Goal: Task Accomplishment & Management: Manage account settings

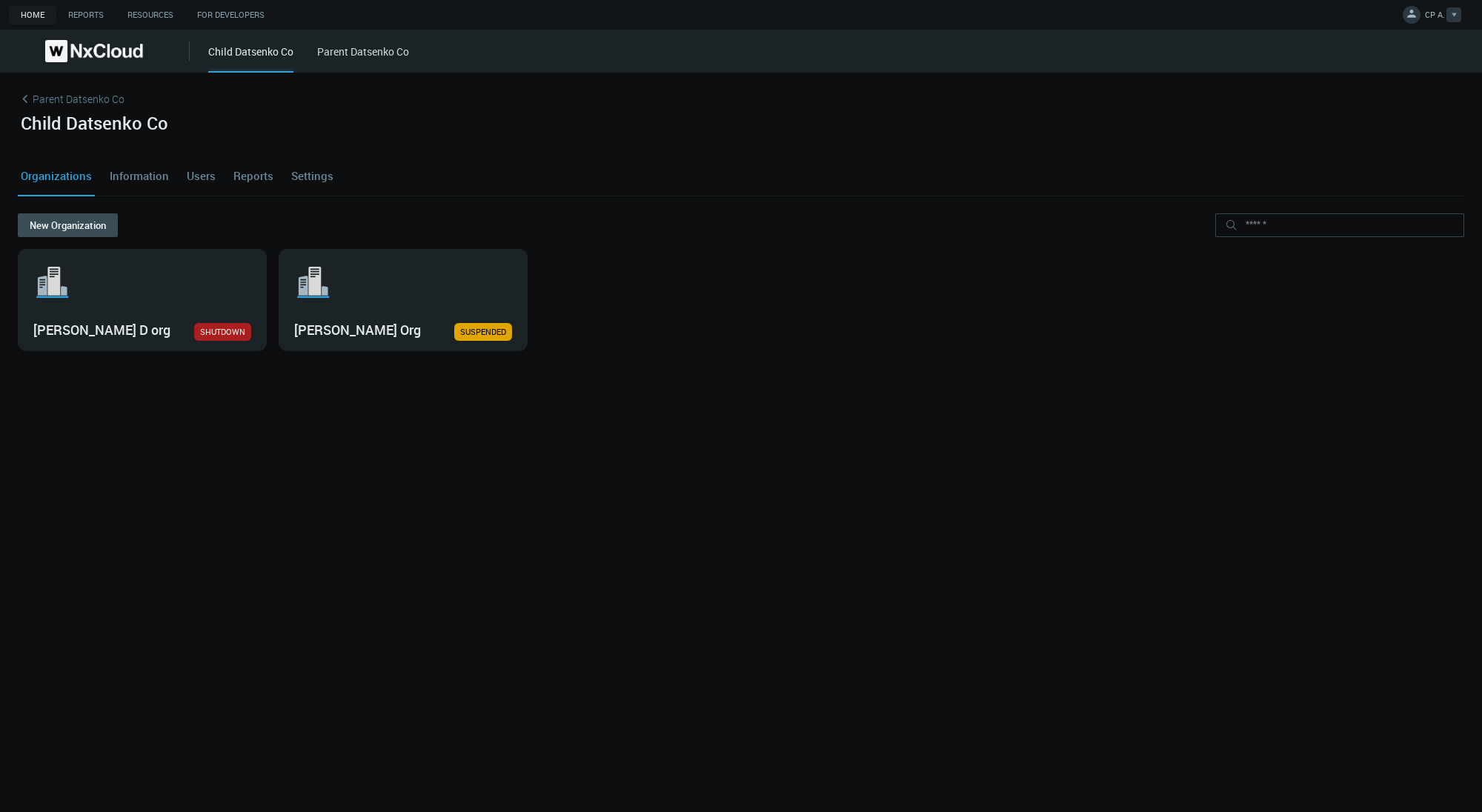
click at [1396, 23] on button "CP A." at bounding box center [1432, 15] width 72 height 31
click at [1383, 118] on span "Log Out" at bounding box center [1361, 119] width 48 height 13
click at [1383, 118] on div "Child Datsenko Co" at bounding box center [741, 134] width 1447 height 43
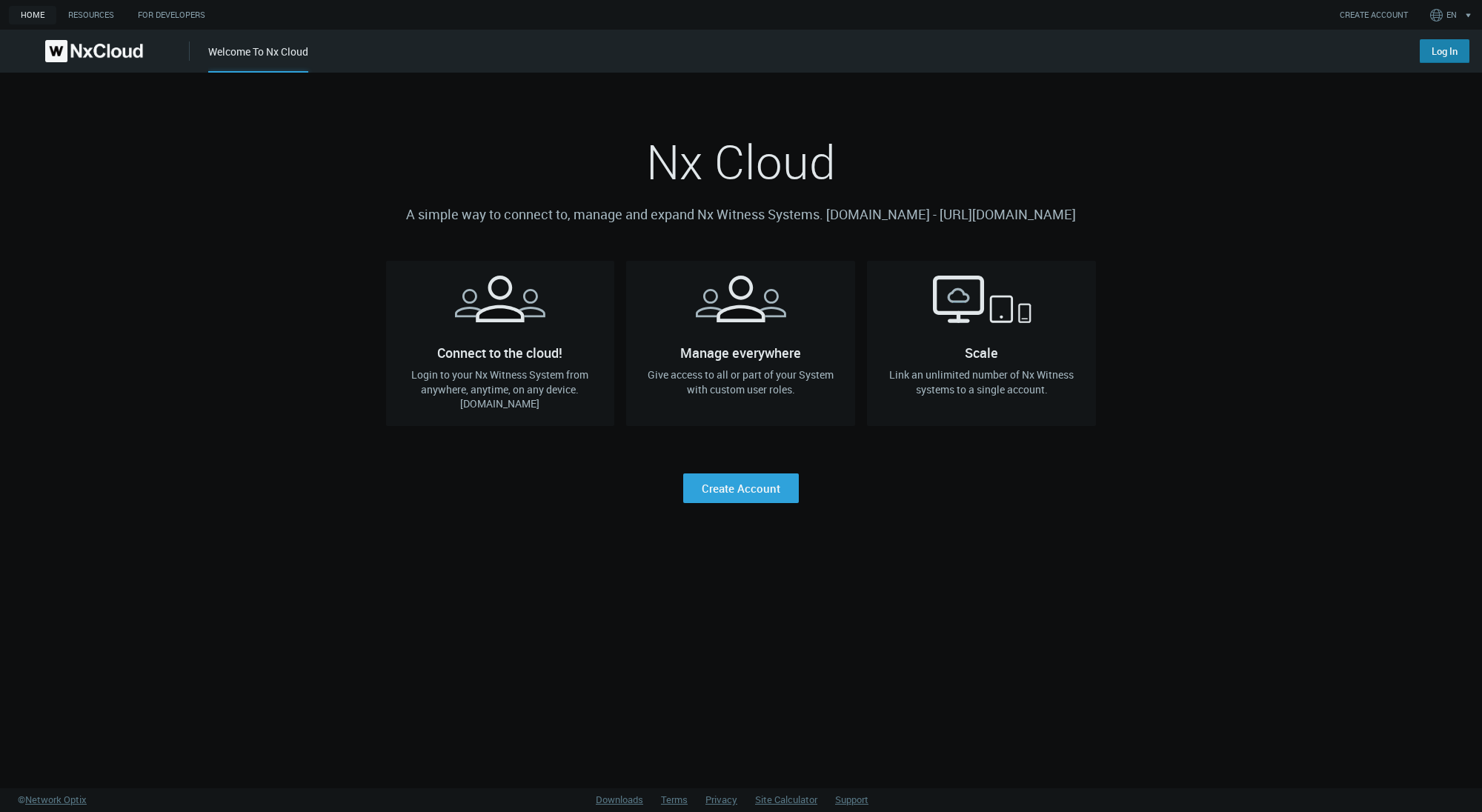
click at [1430, 53] on link "Log In" at bounding box center [1445, 50] width 50 height 24
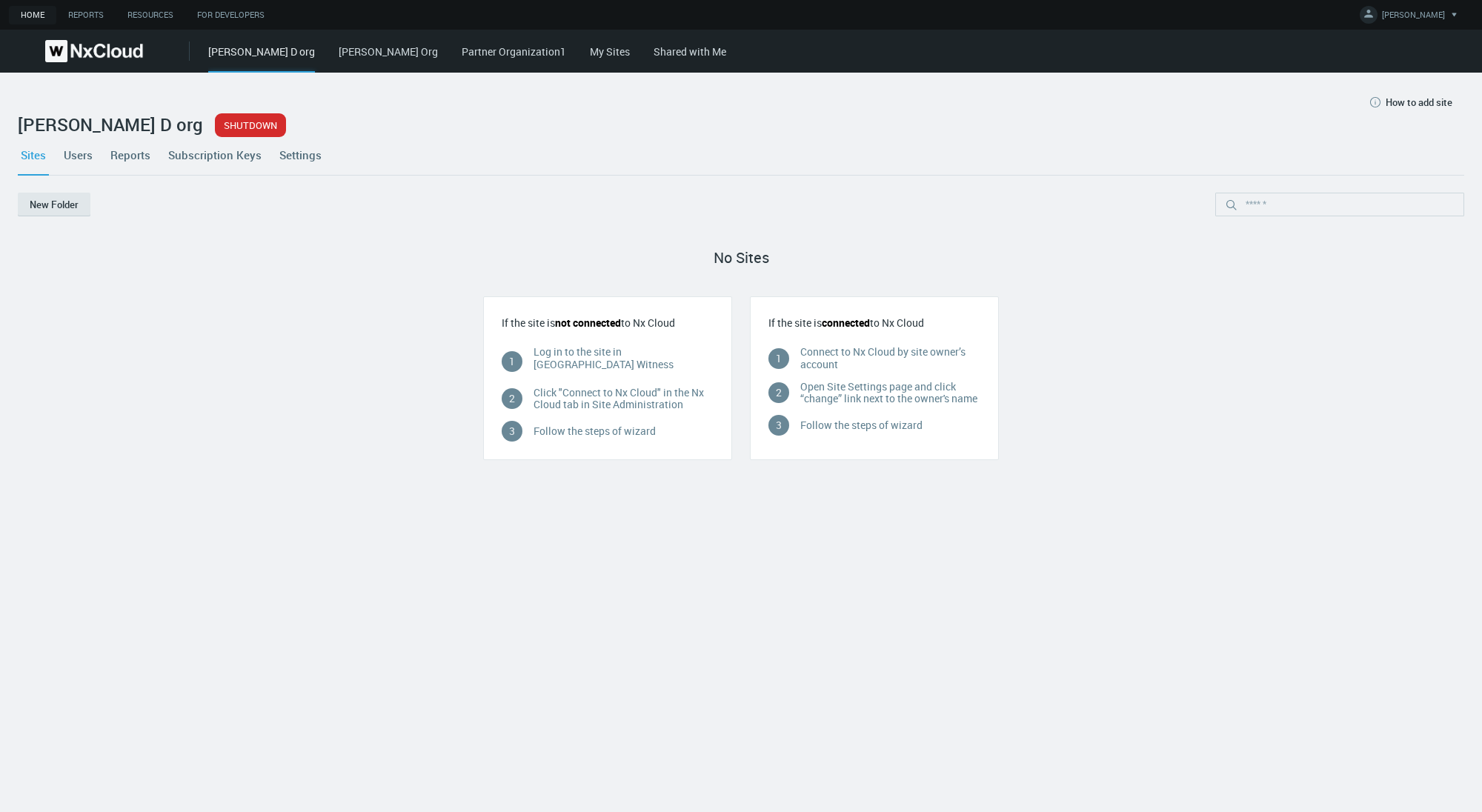
click at [320, 156] on link "Settings" at bounding box center [300, 155] width 48 height 40
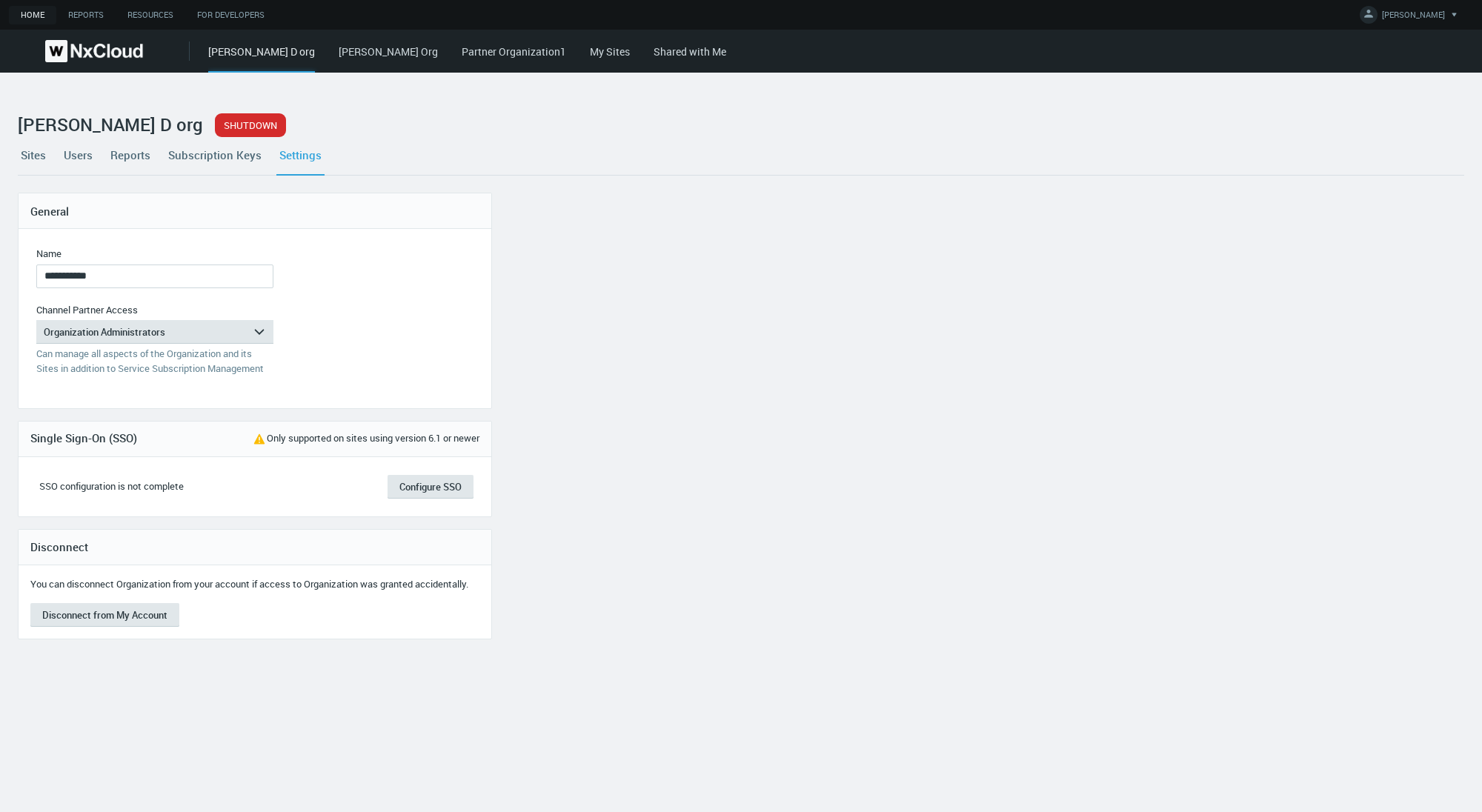
click at [590, 54] on link "My Sites" at bounding box center [610, 51] width 40 height 14
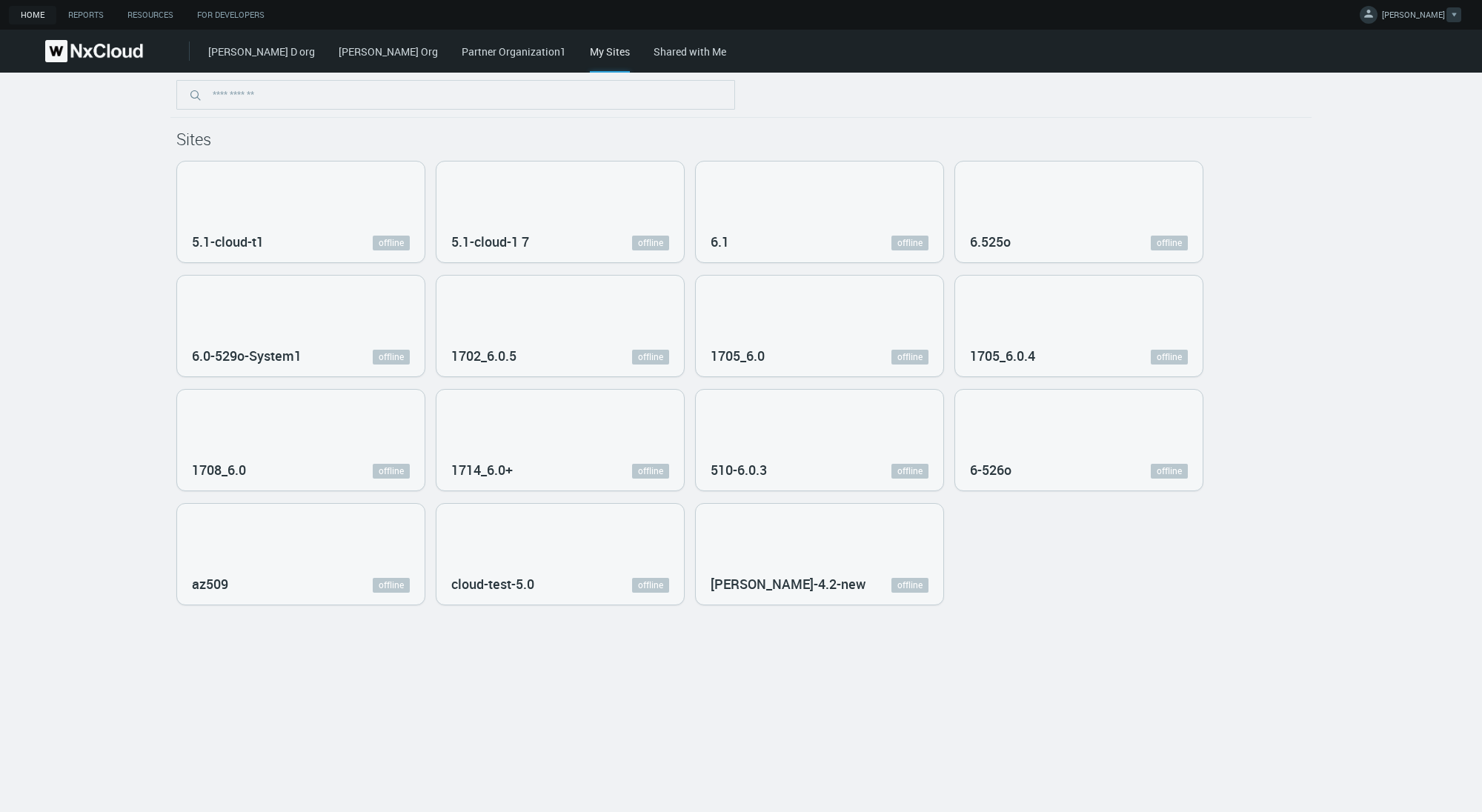
click at [1426, 18] on span "IRYNA D." at bounding box center [1413, 18] width 63 height 17
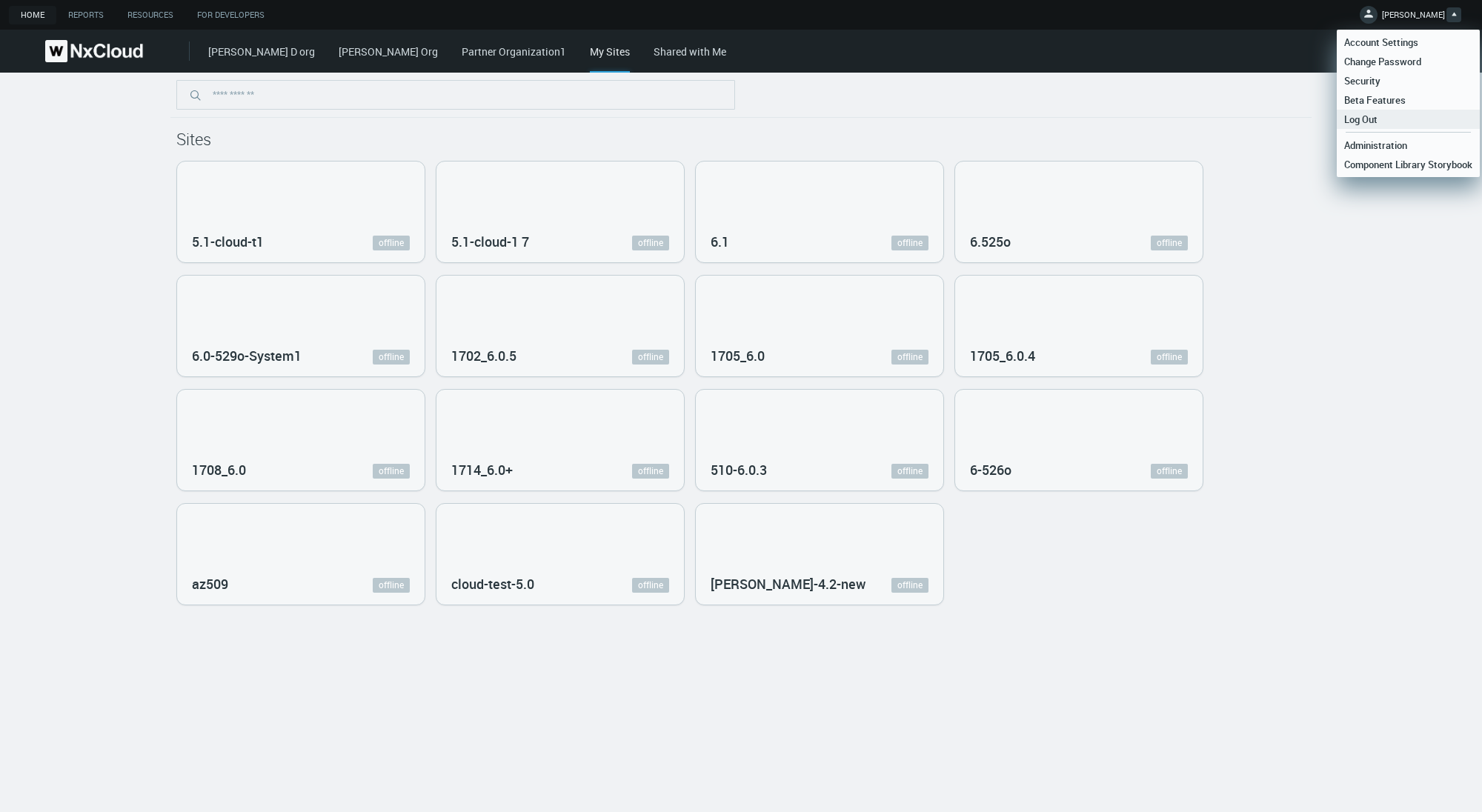
click at [1409, 115] on link "Log Out" at bounding box center [1408, 119] width 143 height 19
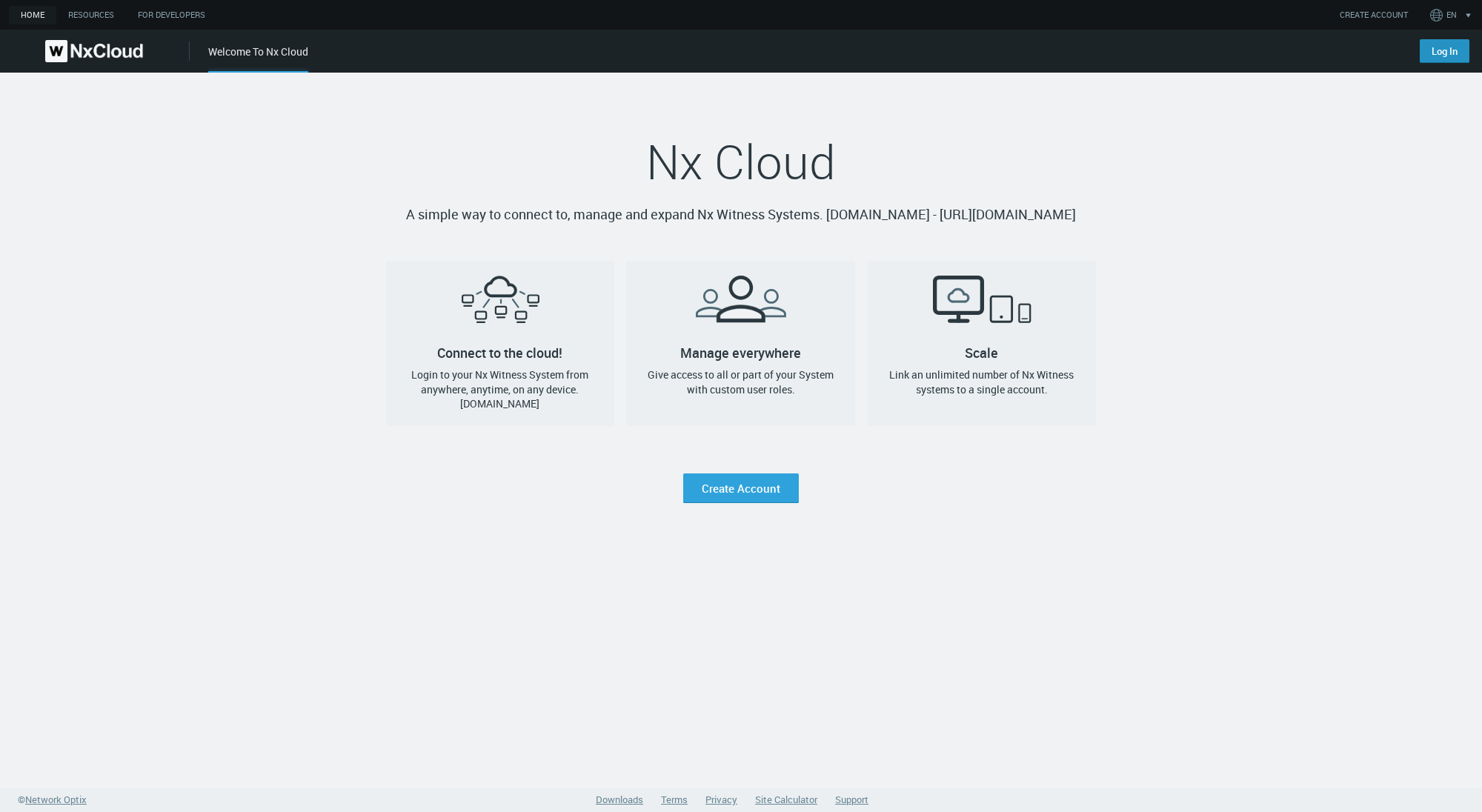
click at [1448, 55] on link "Log In" at bounding box center [1445, 50] width 50 height 24
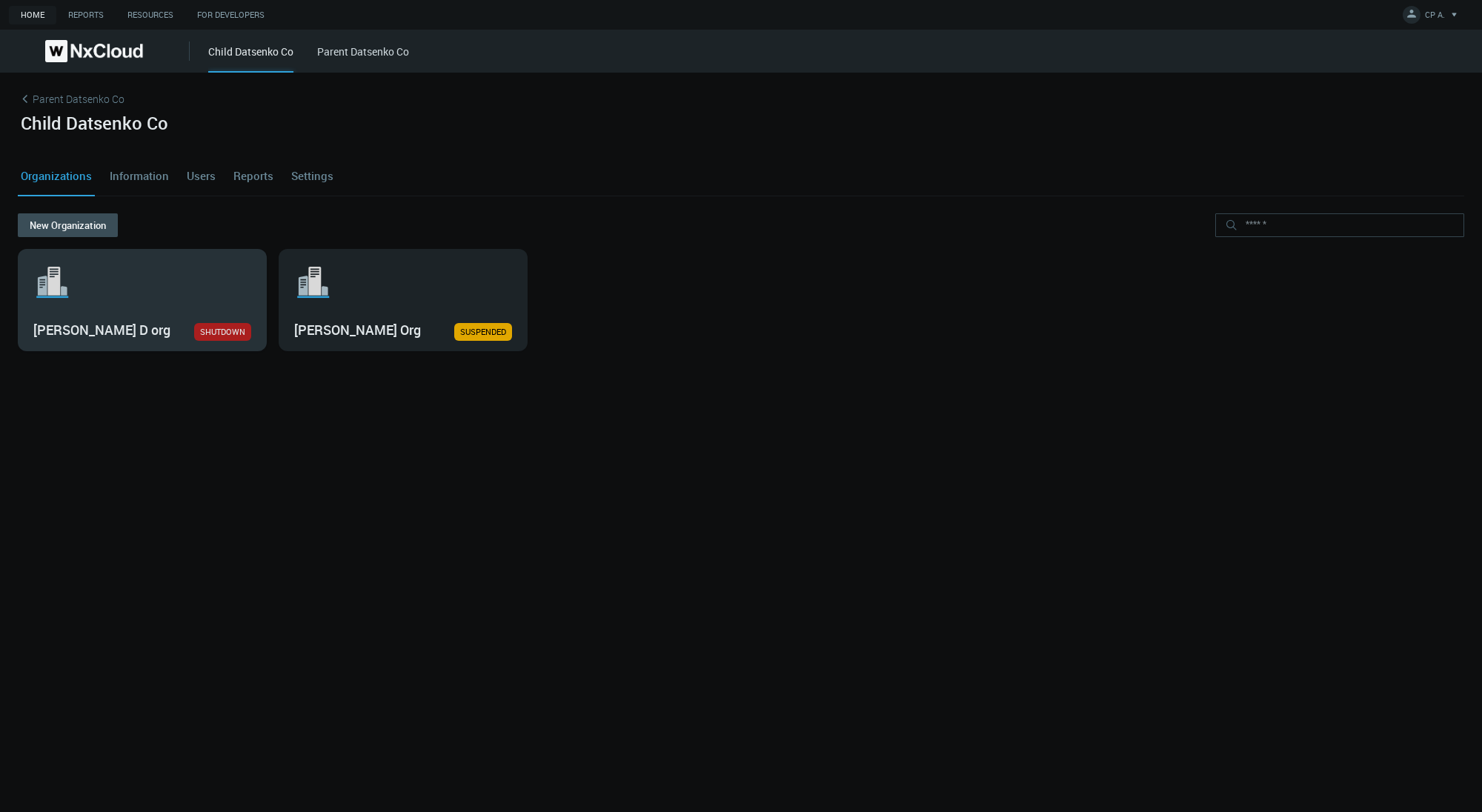
click at [218, 311] on div ".st1{fill:var(--svg-placeholder-elm2-color);} .st2{fill:var(--brand-core);} .st…" at bounding box center [142, 300] width 247 height 101
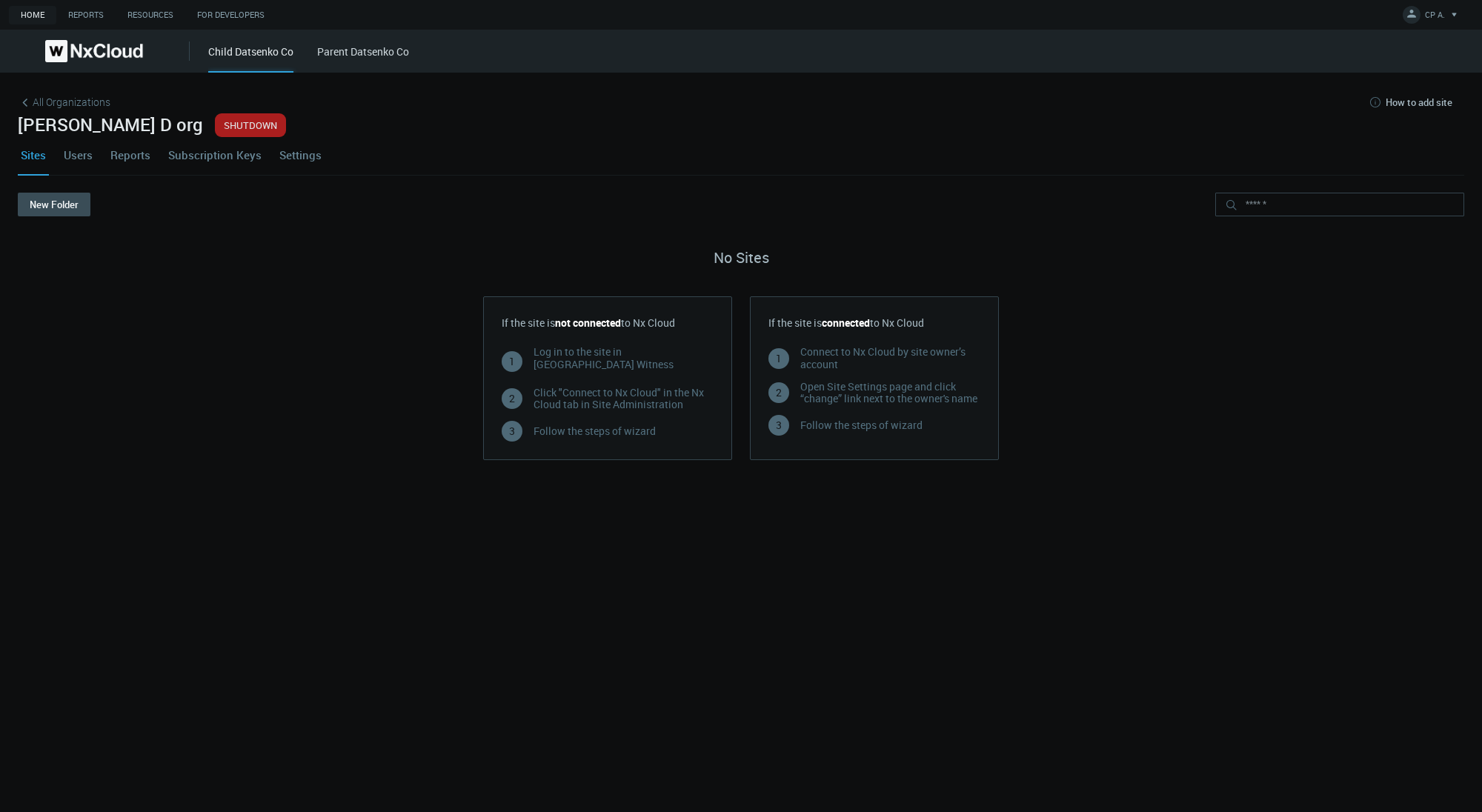
click at [312, 143] on link "Settings" at bounding box center [300, 155] width 48 height 40
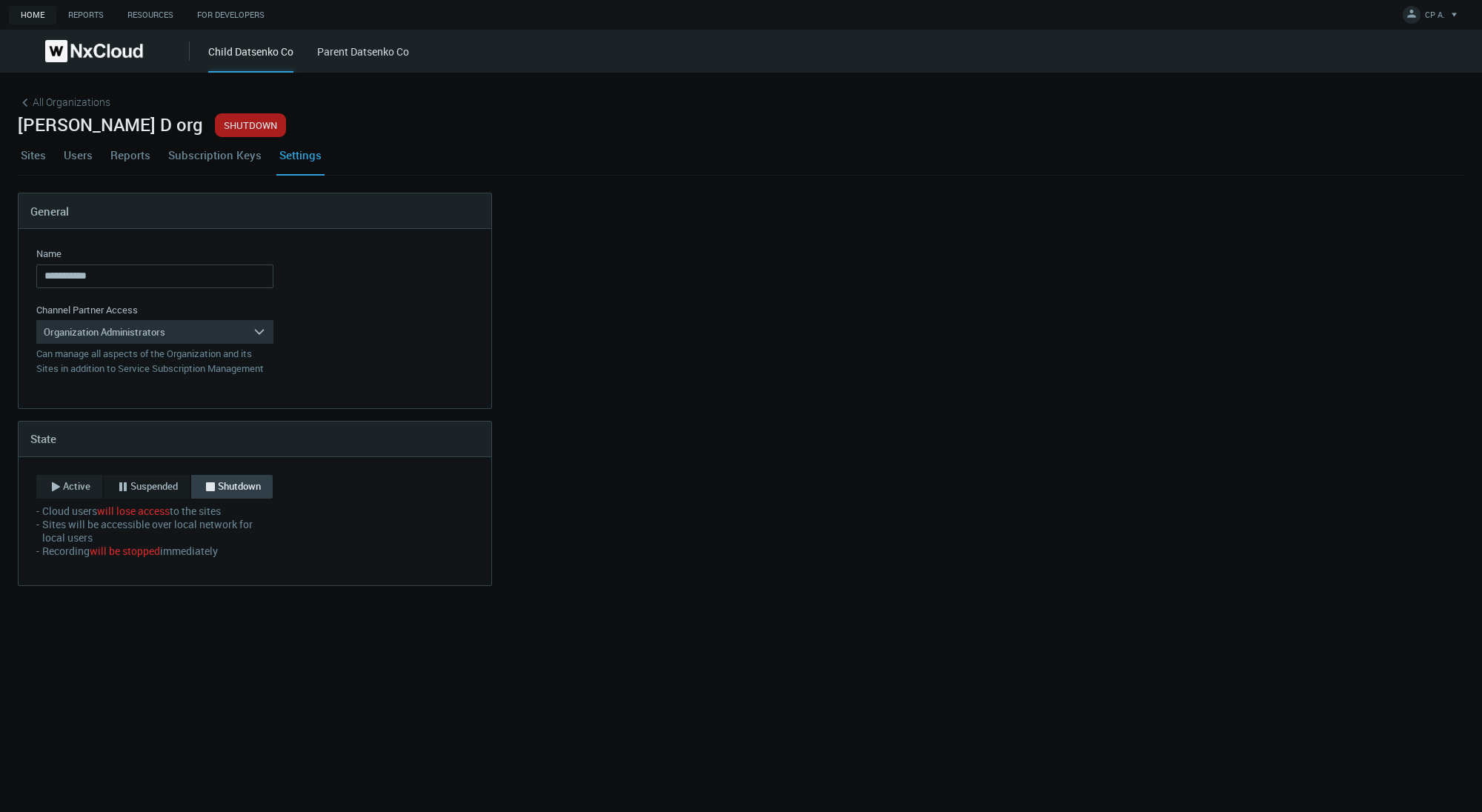
click at [50, 480] on icon "button" at bounding box center [55, 486] width 15 height 14
drag, startPoint x: 76, startPoint y: 569, endPoint x: 75, endPoint y: 560, distance: 9.1
click at [76, 569] on div "Save" at bounding box center [66, 574] width 21 height 12
click at [64, 106] on span "All Organizations" at bounding box center [72, 102] width 78 height 15
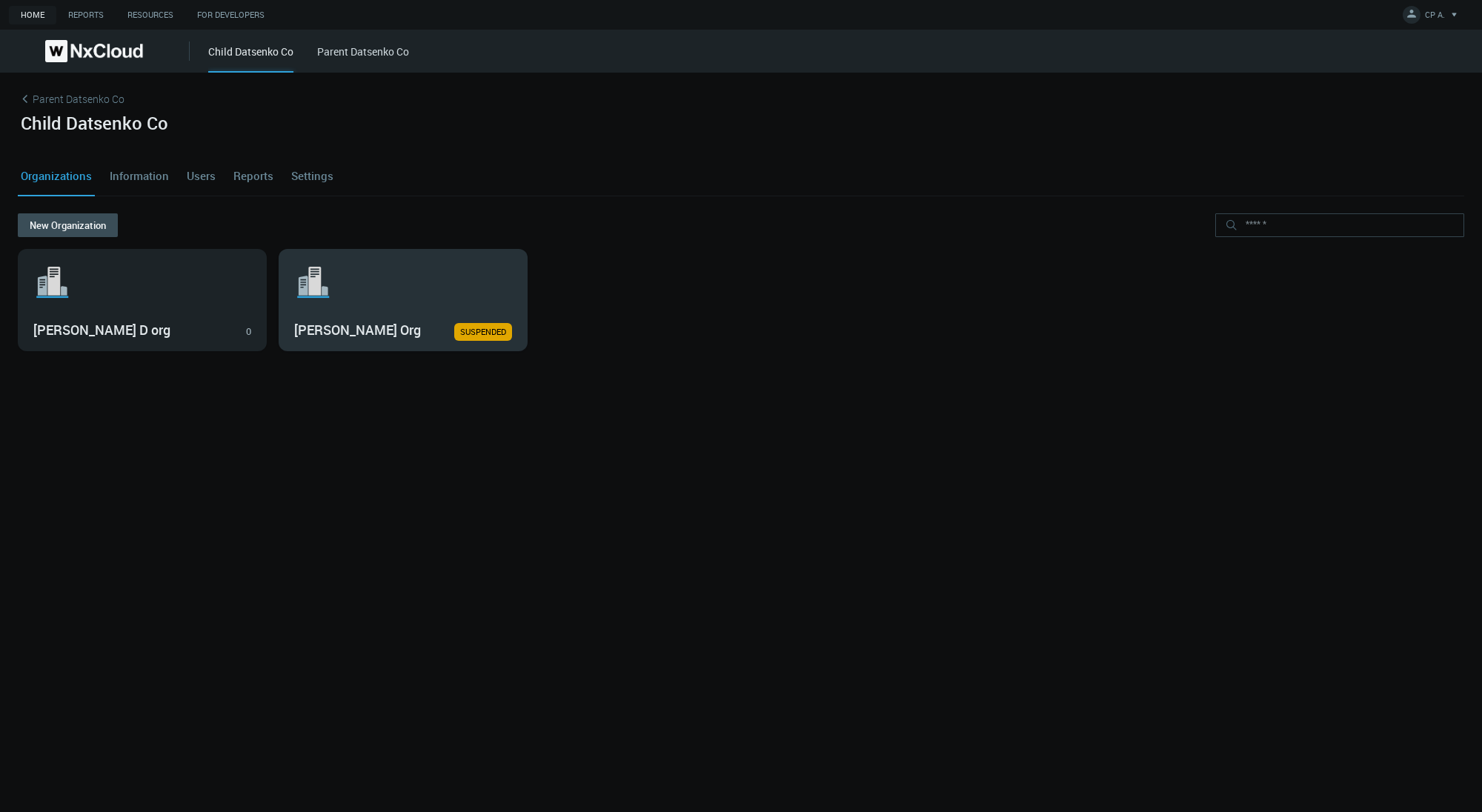
click at [395, 259] on svg-icon ".st1{fill:var(--svg-placeholder-elm2-color);} .st2{fill:var(--brand-core);} .st…" at bounding box center [402, 282] width 218 height 47
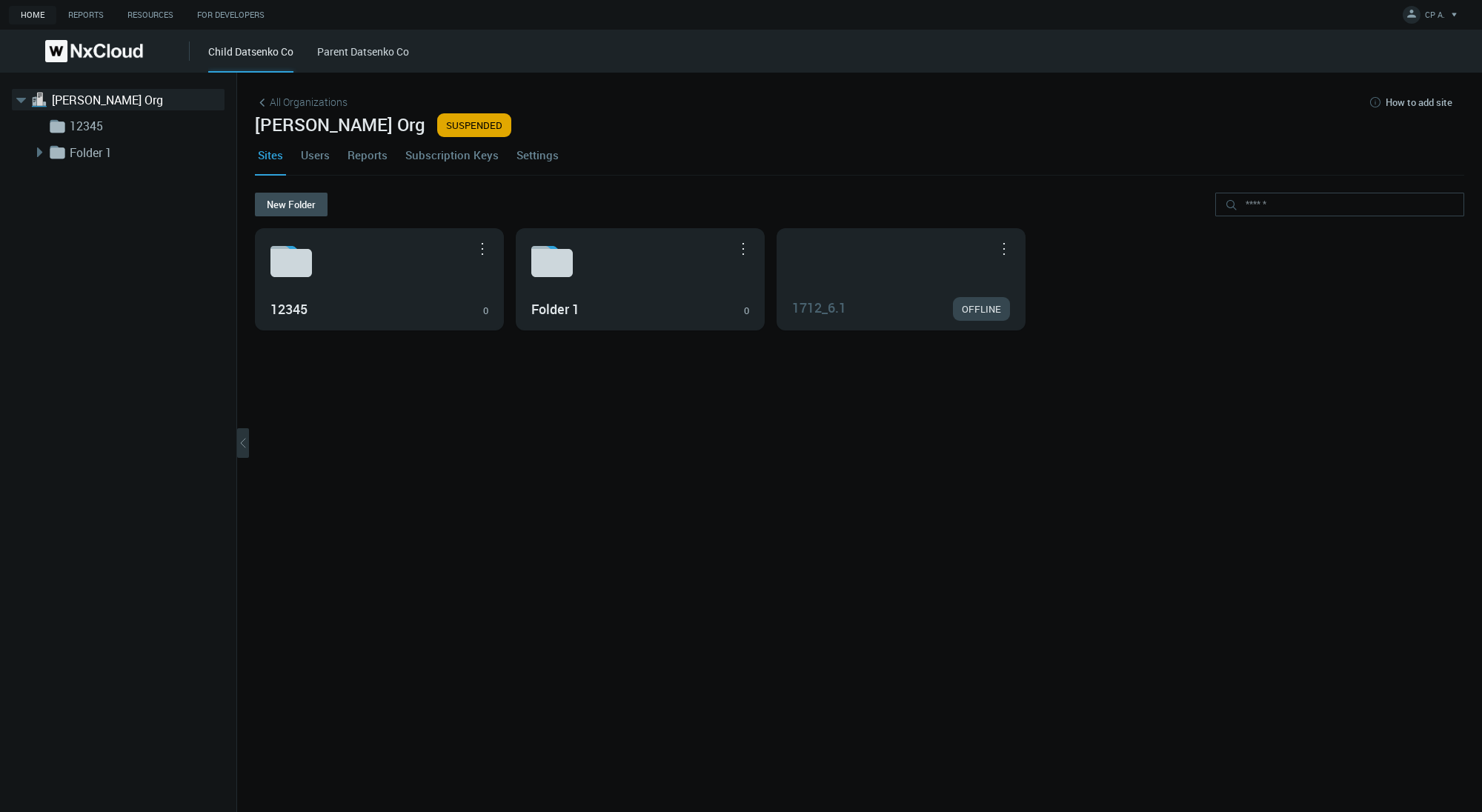
click at [544, 157] on link "Settings" at bounding box center [538, 155] width 48 height 40
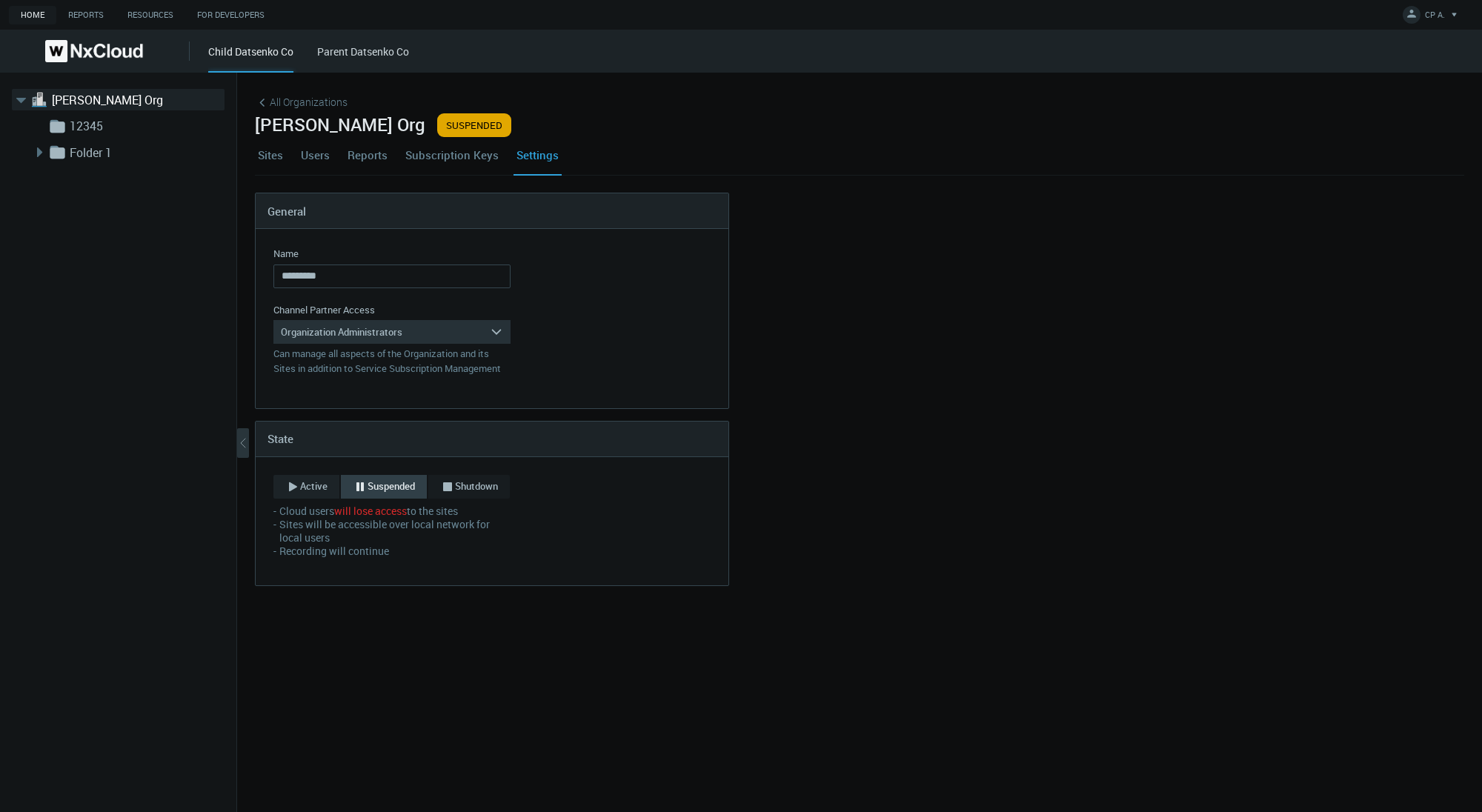
click at [313, 490] on span "Active" at bounding box center [314, 486] width 27 height 14
click at [315, 578] on button "Save" at bounding box center [303, 574] width 60 height 24
click at [286, 108] on span "All Organizations" at bounding box center [308, 102] width 78 height 15
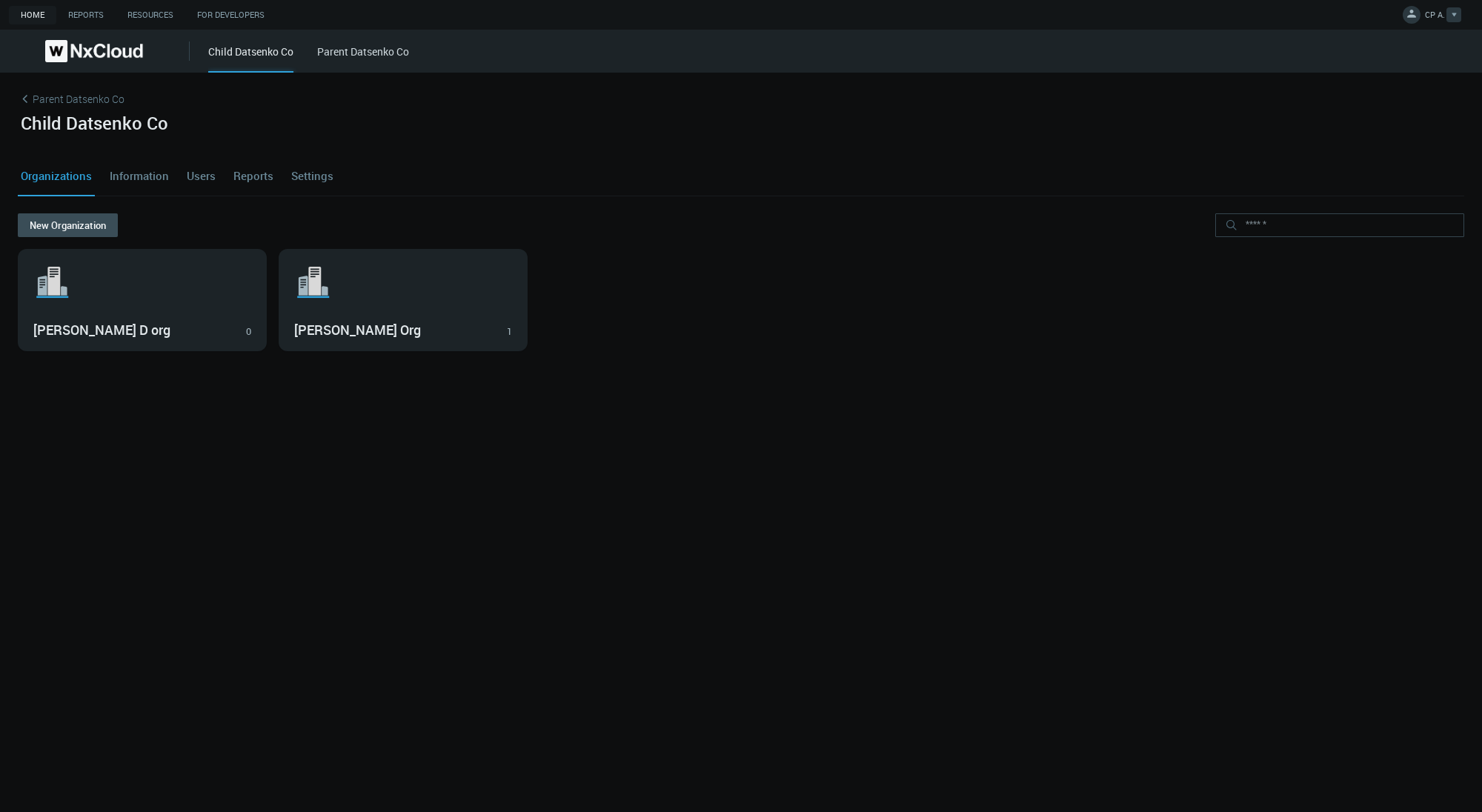
click at [1403, 21] on link "CP A." at bounding box center [1432, 17] width 59 height 18
click at [1367, 118] on span "Log Out" at bounding box center [1361, 119] width 48 height 13
click at [1367, 118] on div "Child Datsenko Co" at bounding box center [741, 134] width 1447 height 43
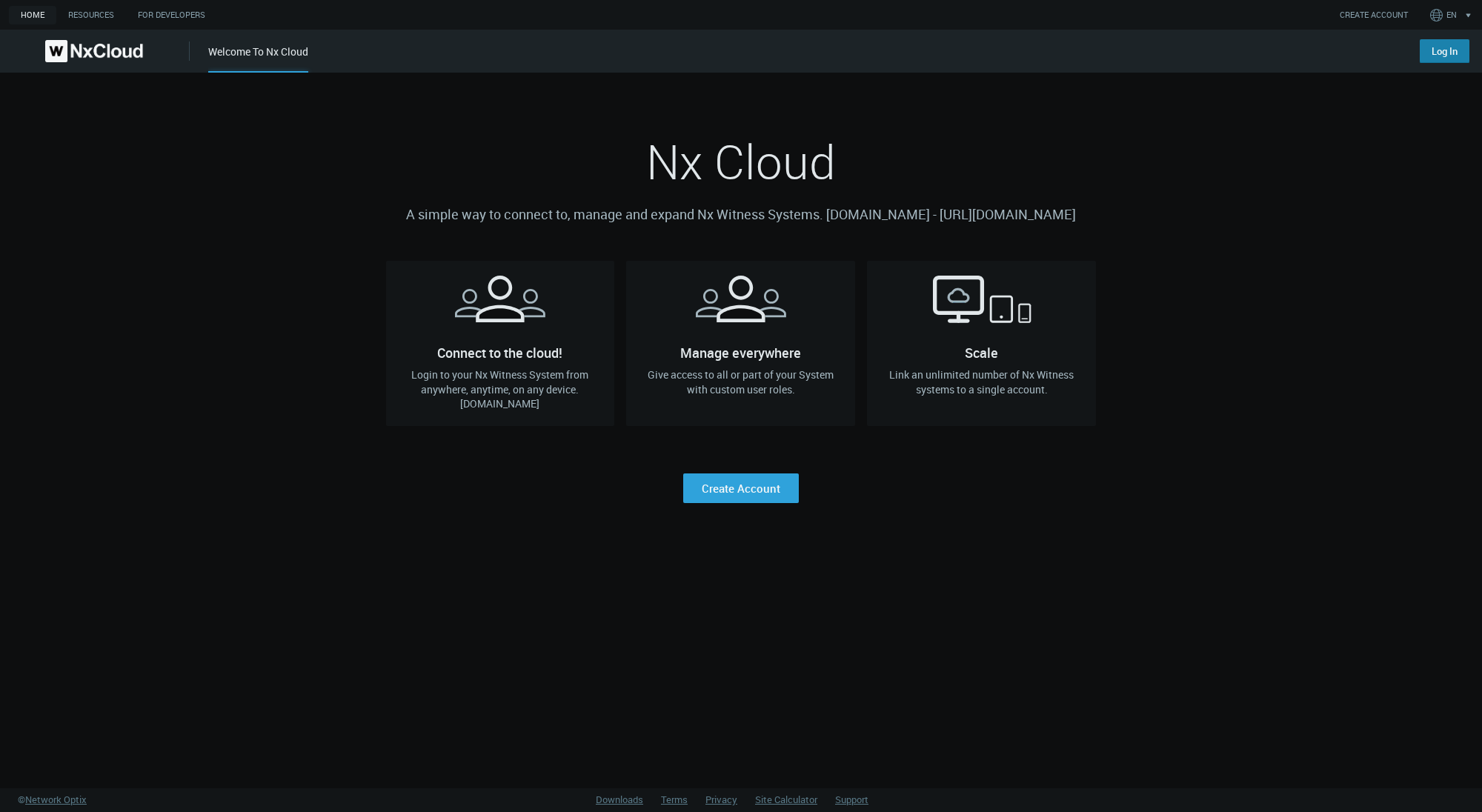
click at [1439, 48] on link "Log In" at bounding box center [1445, 50] width 50 height 24
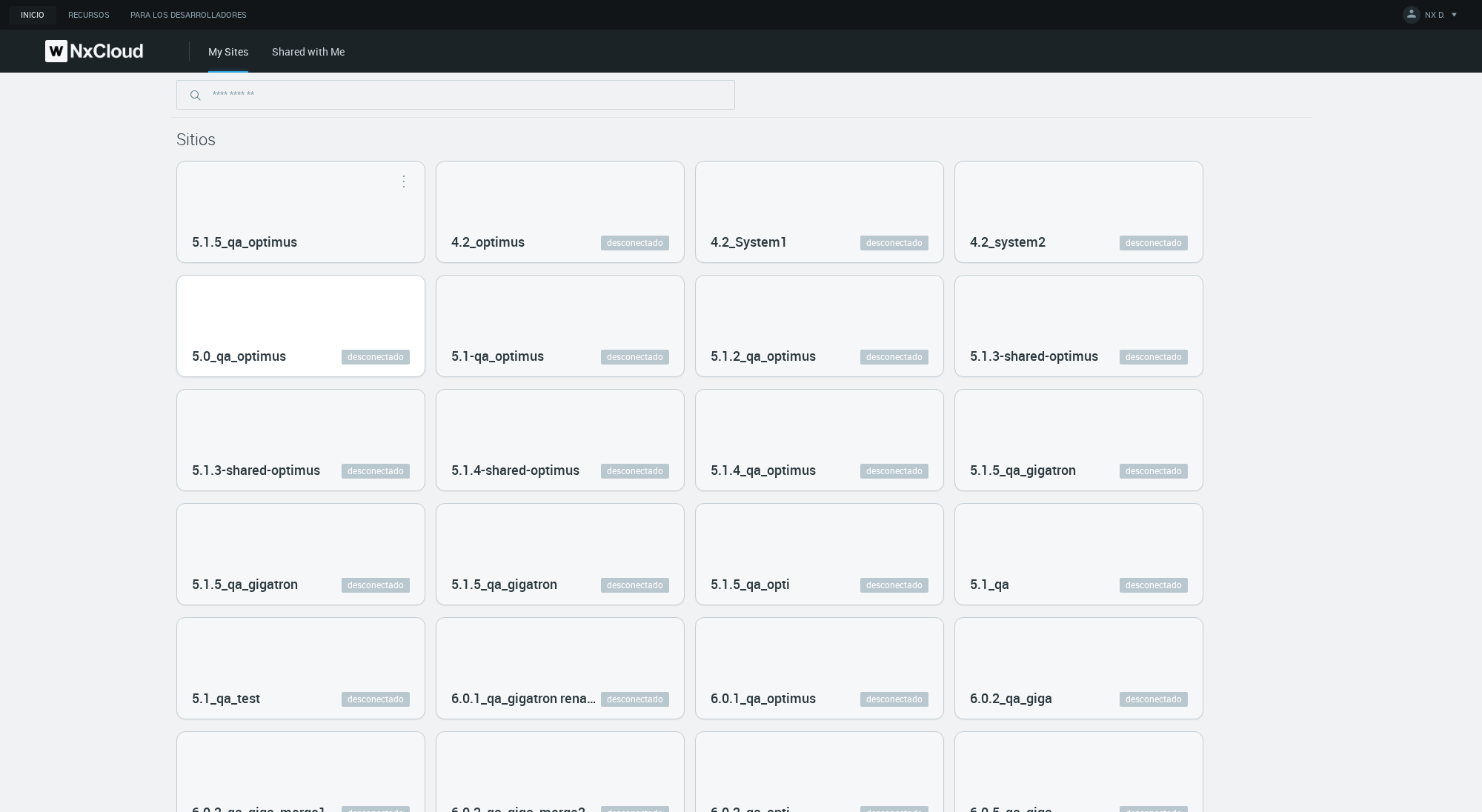
click at [401, 337] on div "5.0_qa_optimus desconectado" at bounding box center [301, 326] width 247 height 101
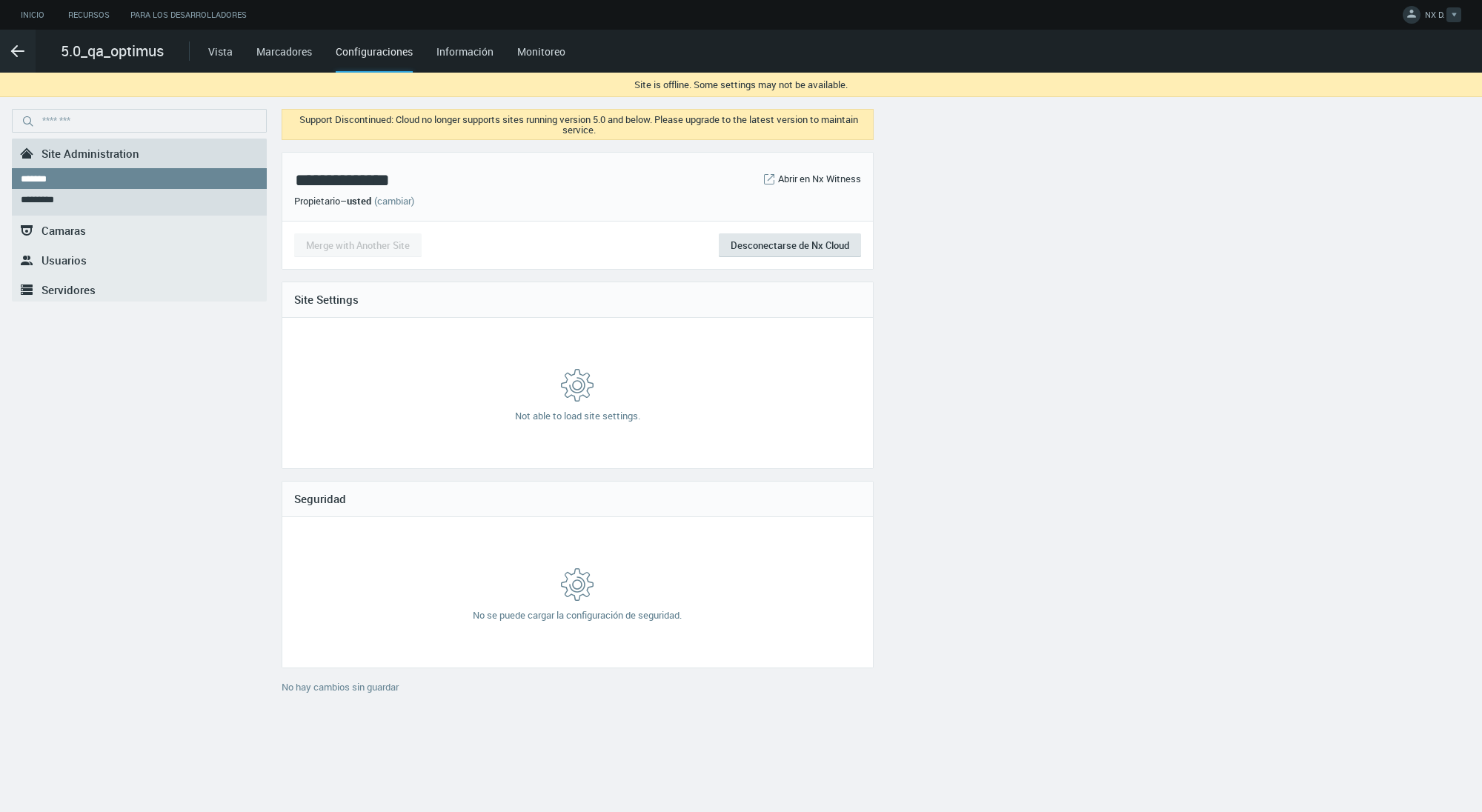
click at [1426, 11] on span "NX D." at bounding box center [1435, 18] width 20 height 17
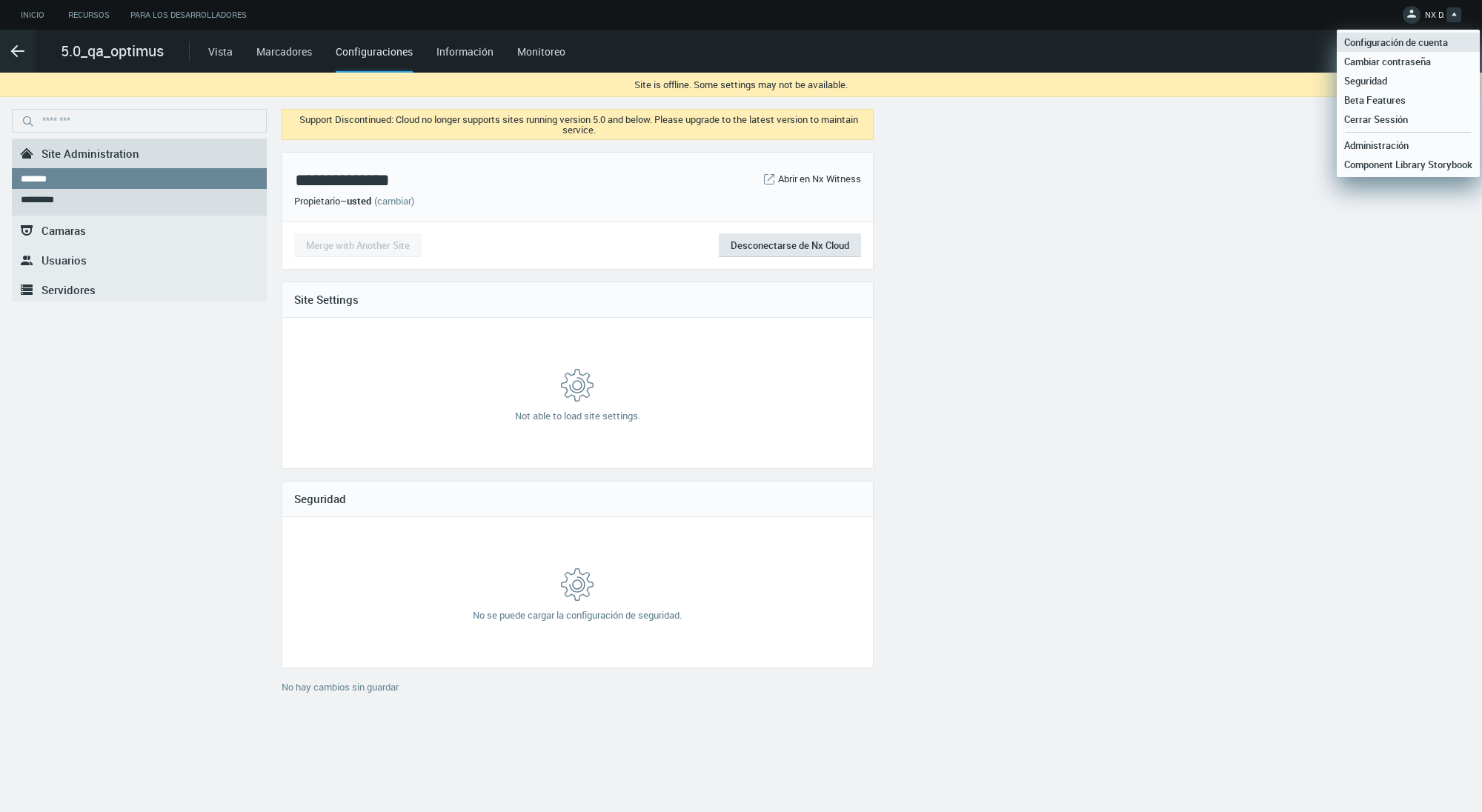
click at [1382, 44] on span "Configuración de cuenta" at bounding box center [1396, 42] width 118 height 13
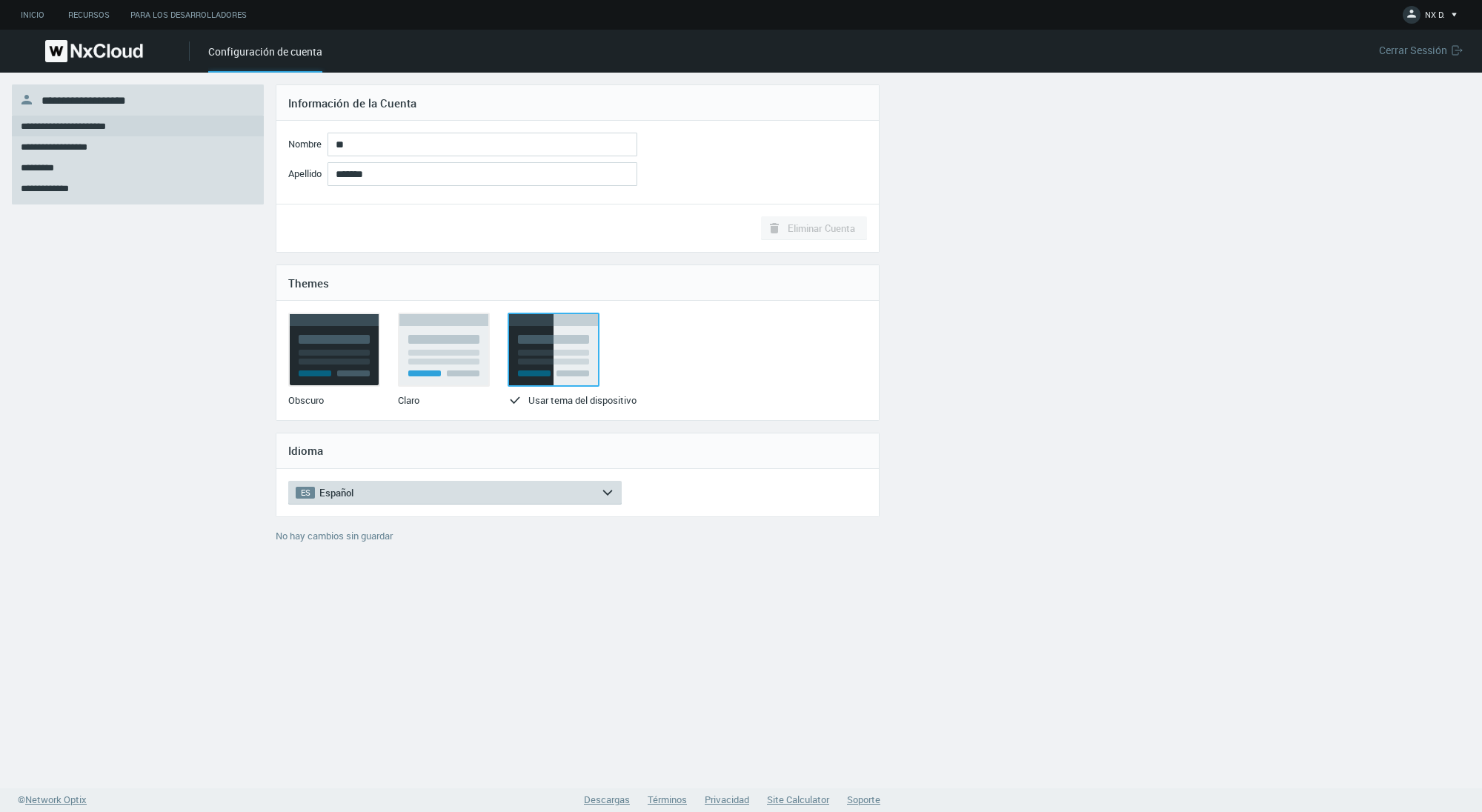
click at [333, 488] on span "Español" at bounding box center [336, 493] width 34 height 12
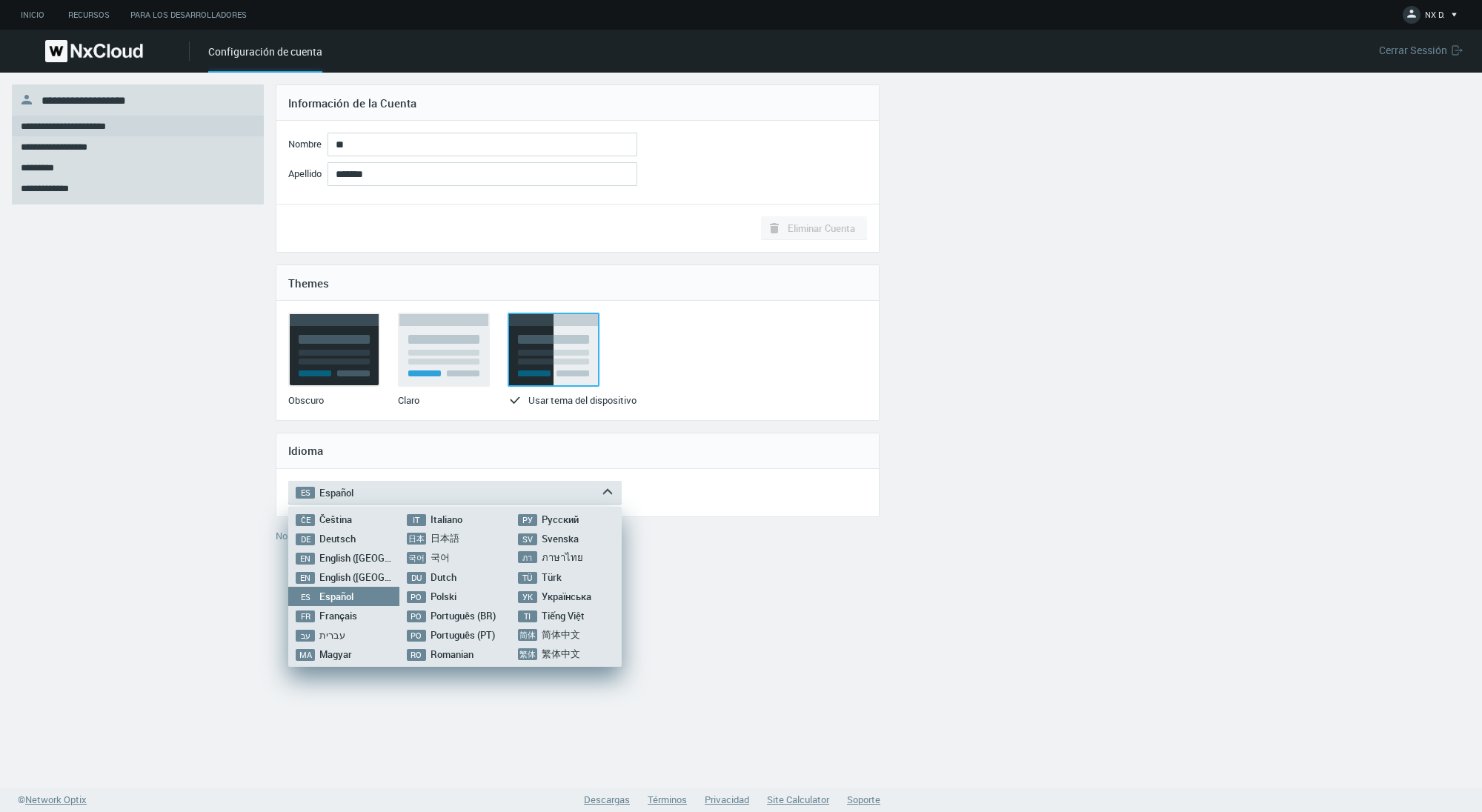
click at [326, 574] on span "English (US)" at bounding box center [386, 576] width 134 height 13
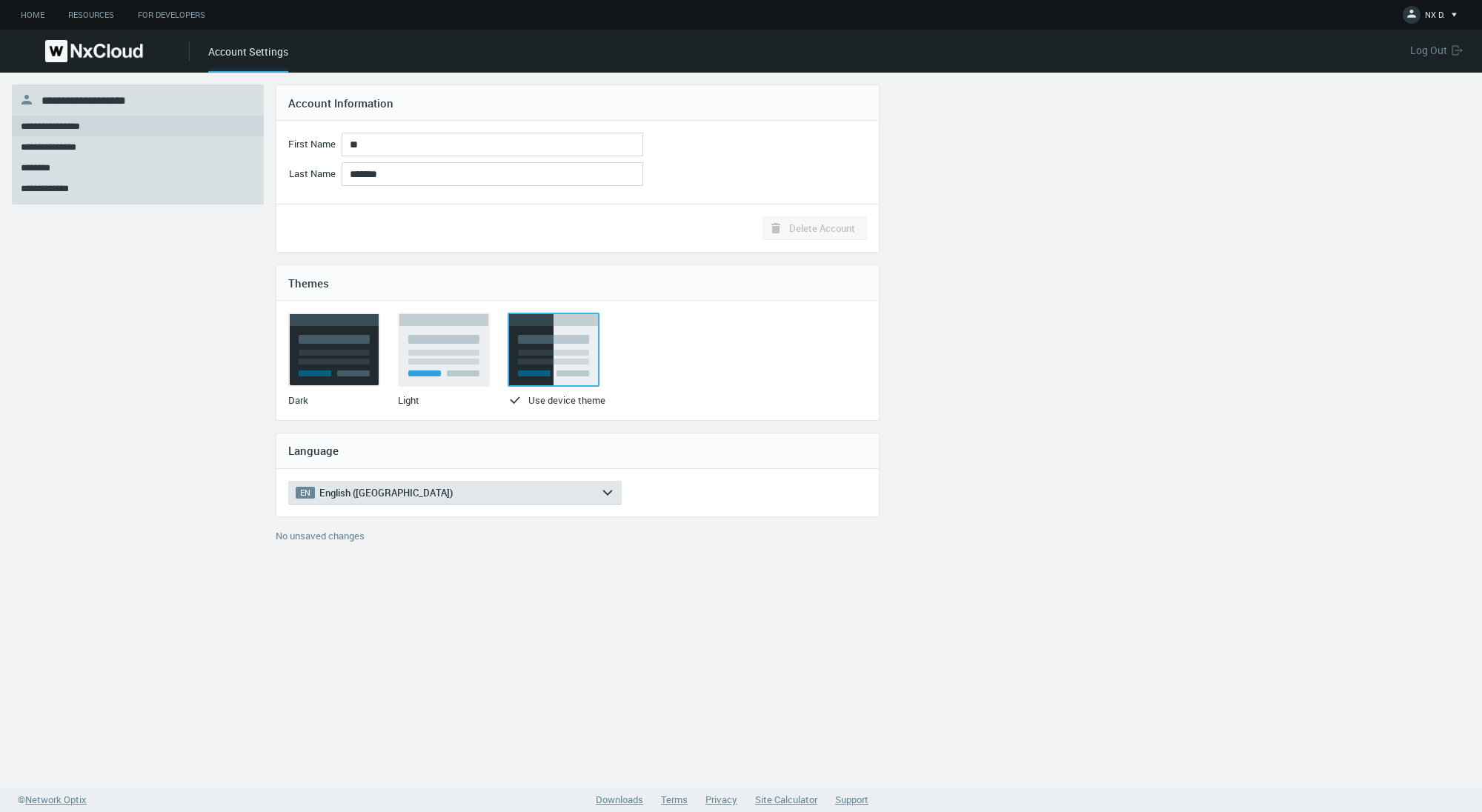
click at [86, 51] on img at bounding box center [94, 50] width 98 height 22
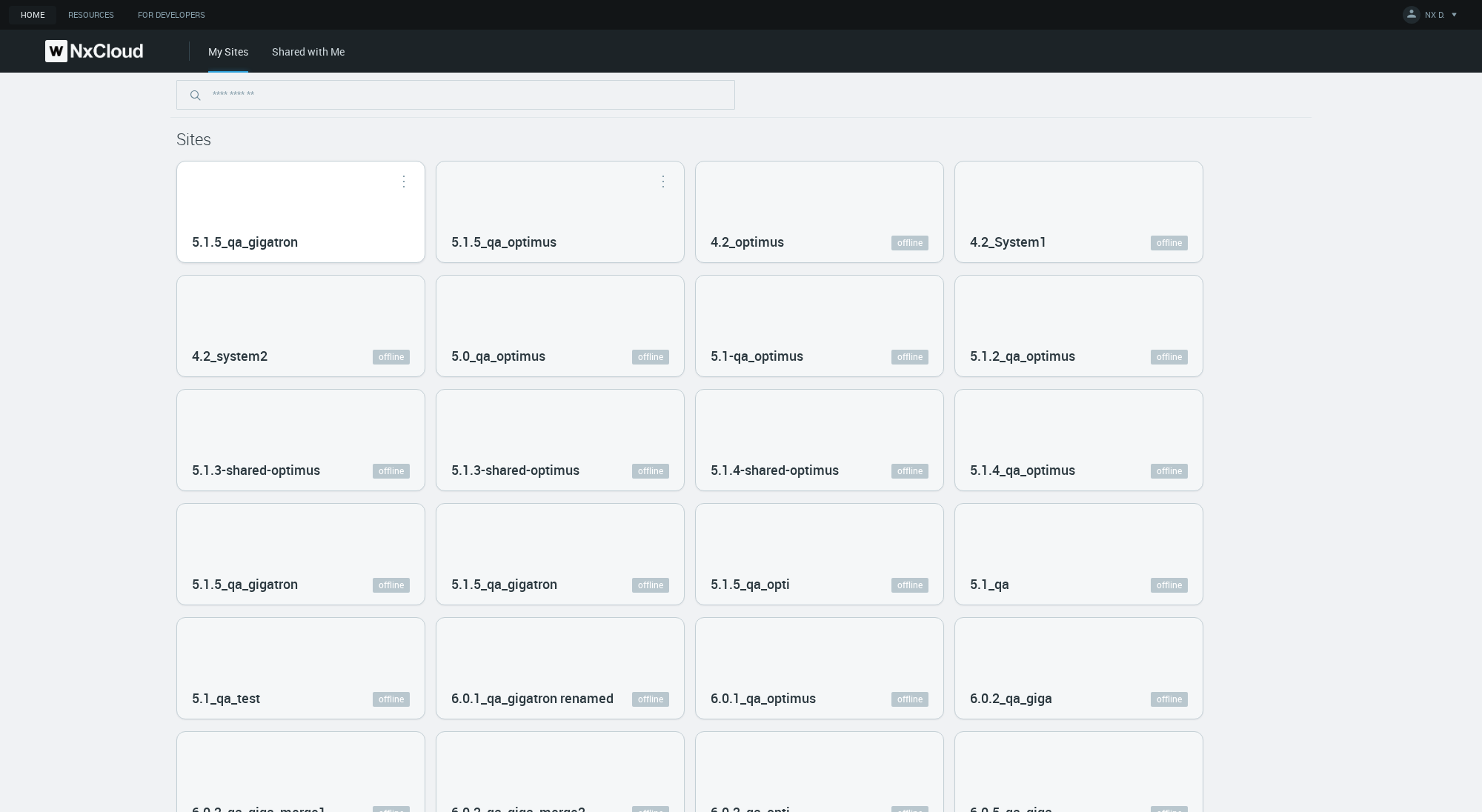
click at [402, 179] on button "button" at bounding box center [403, 180] width 24 height 14
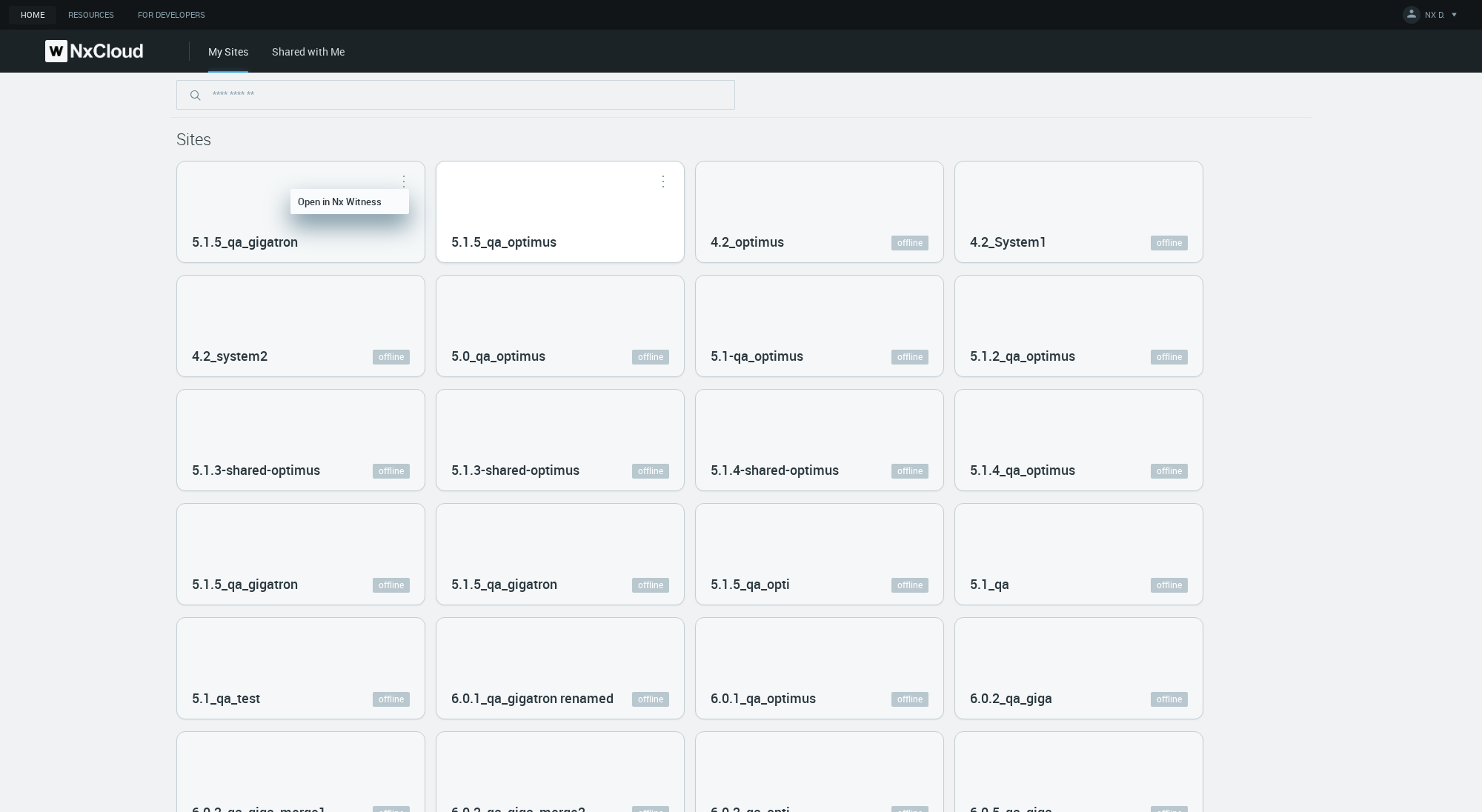
click at [415, 179] on button "button" at bounding box center [403, 180] width 24 height 14
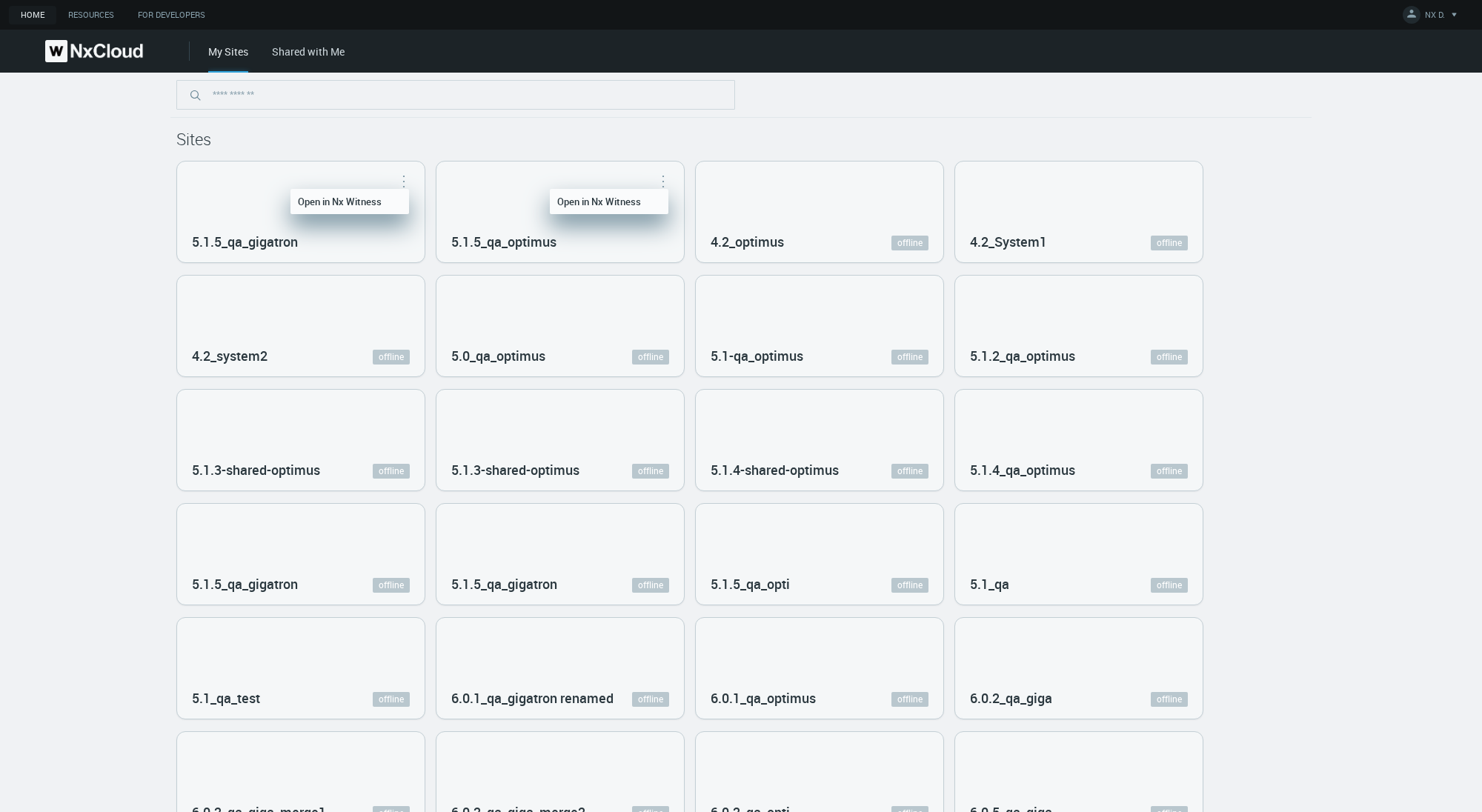
click at [569, 137] on h1 "Sites" at bounding box center [741, 139] width 1129 height 19
click at [292, 192] on div "5.1.5_qa_gigatron" at bounding box center [301, 212] width 247 height 101
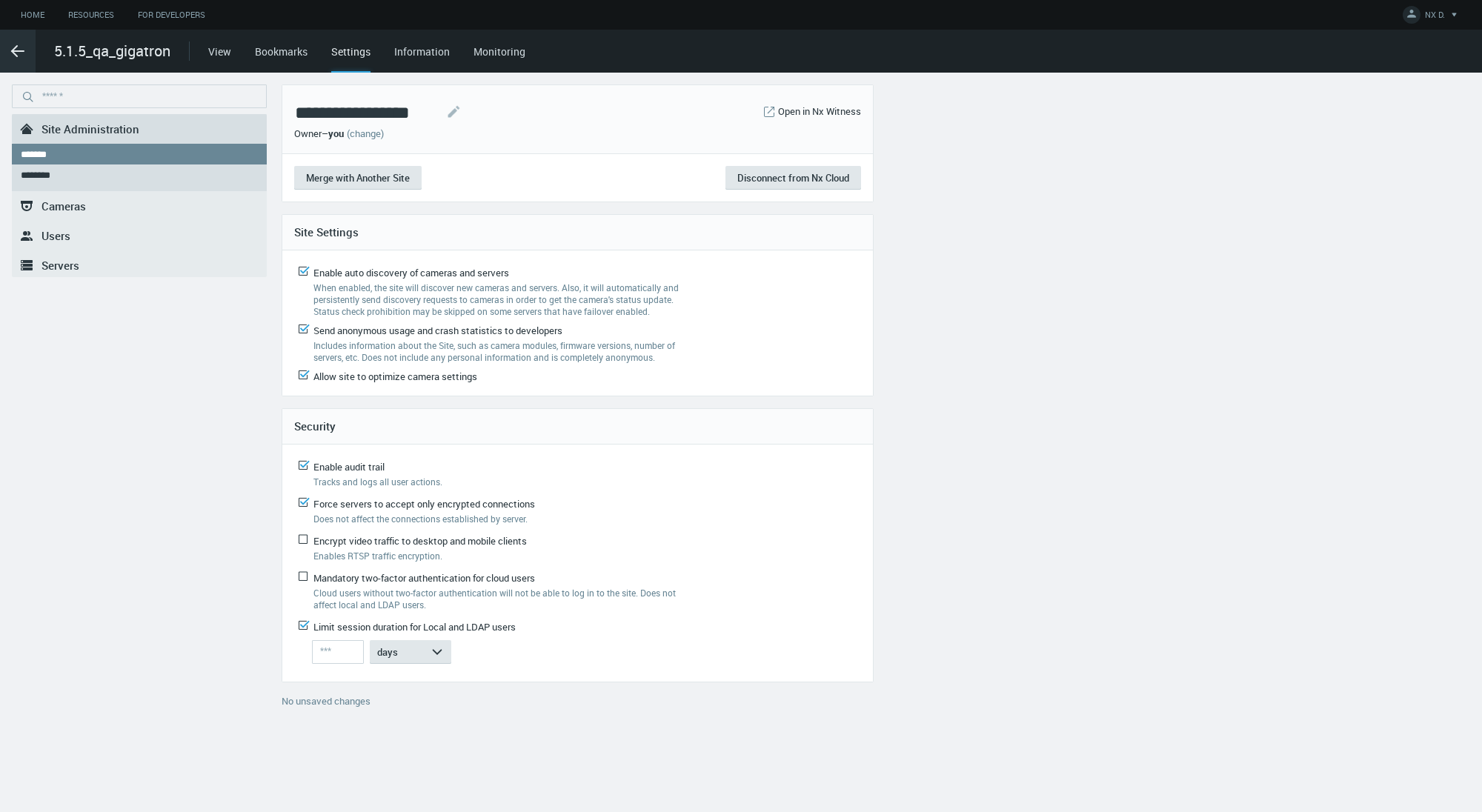
click at [15, 49] on icon ".arrow {fill-rule:evenodd;clip-rule:evenodd;fill:none;stroke:var(--btn-arrow-co…" at bounding box center [18, 50] width 18 height 18
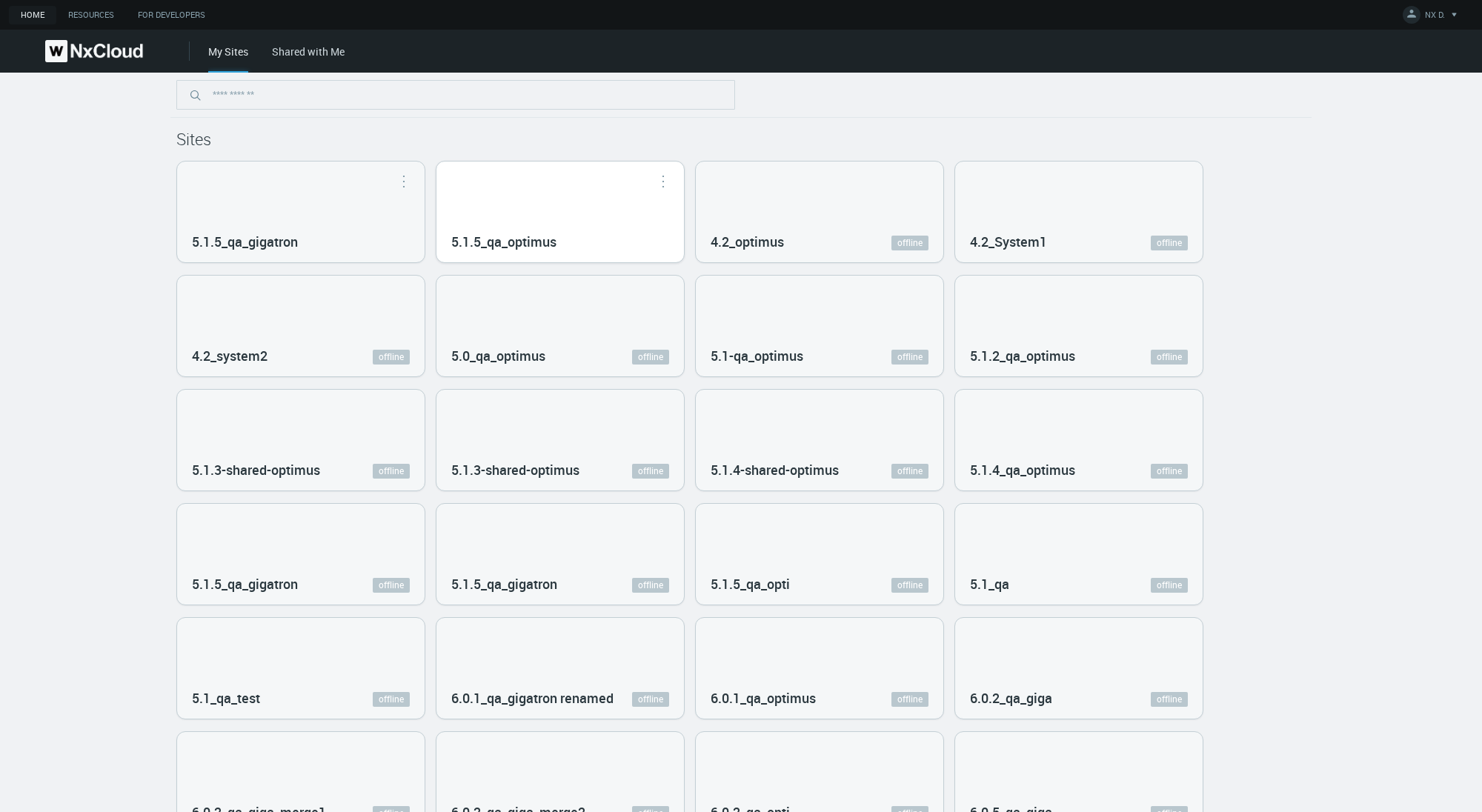
click at [504, 185] on div "5.1.5_qa_optimus" at bounding box center [560, 212] width 247 height 101
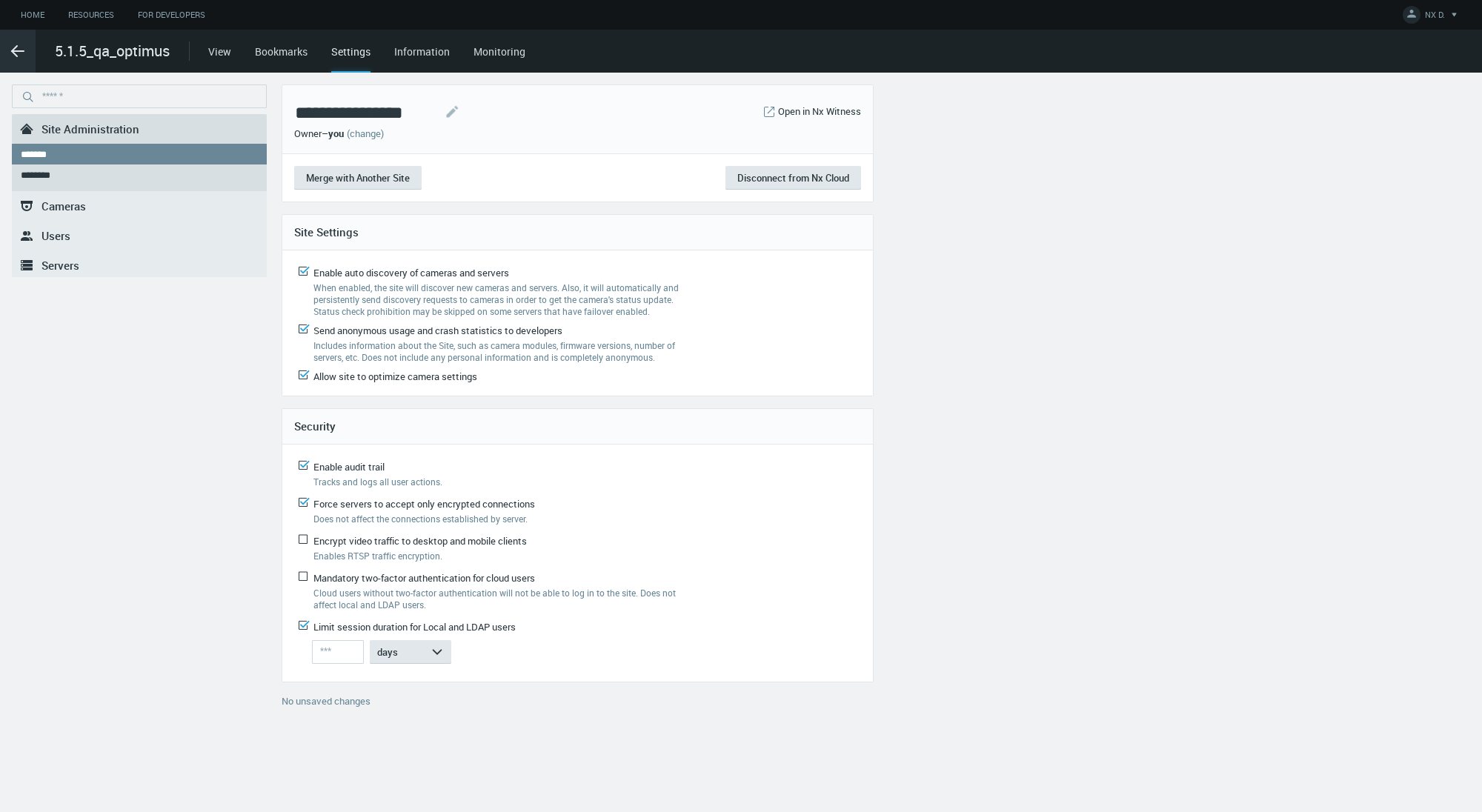
click at [19, 51] on line at bounding box center [18, 51] width 12 height 0
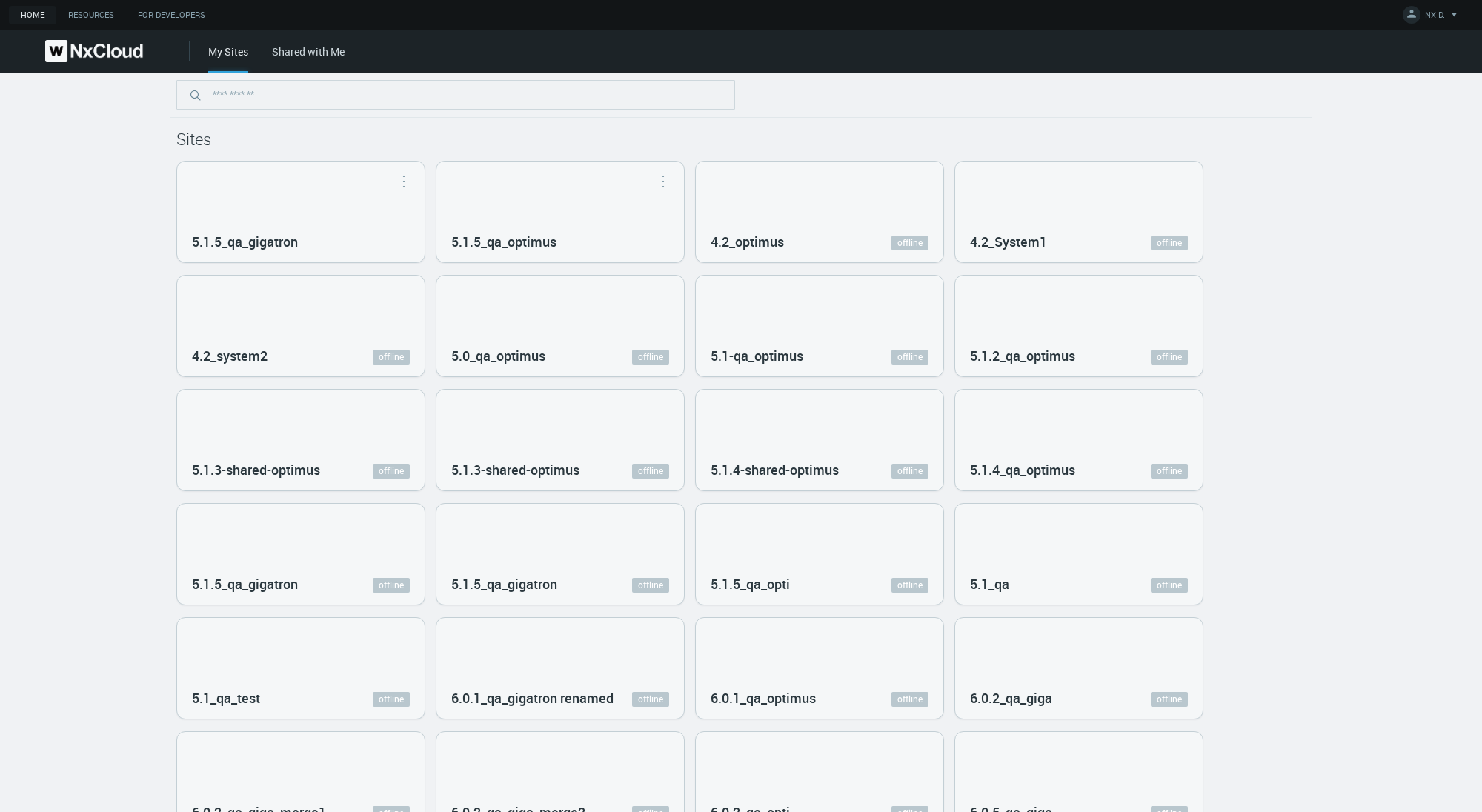
click at [292, 49] on link "Shared with Me" at bounding box center [308, 51] width 73 height 14
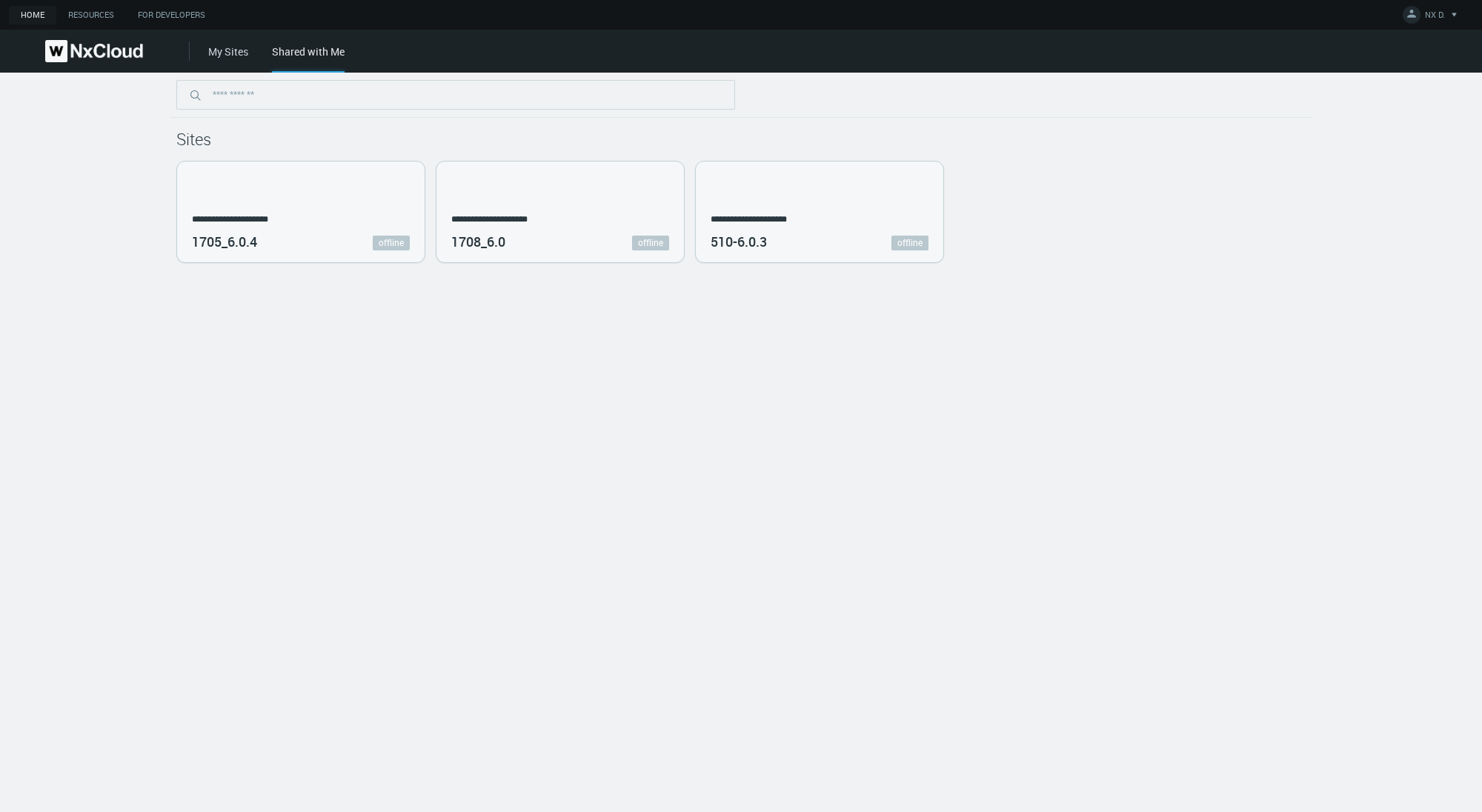
click at [232, 56] on link "My Sites" at bounding box center [228, 51] width 40 height 14
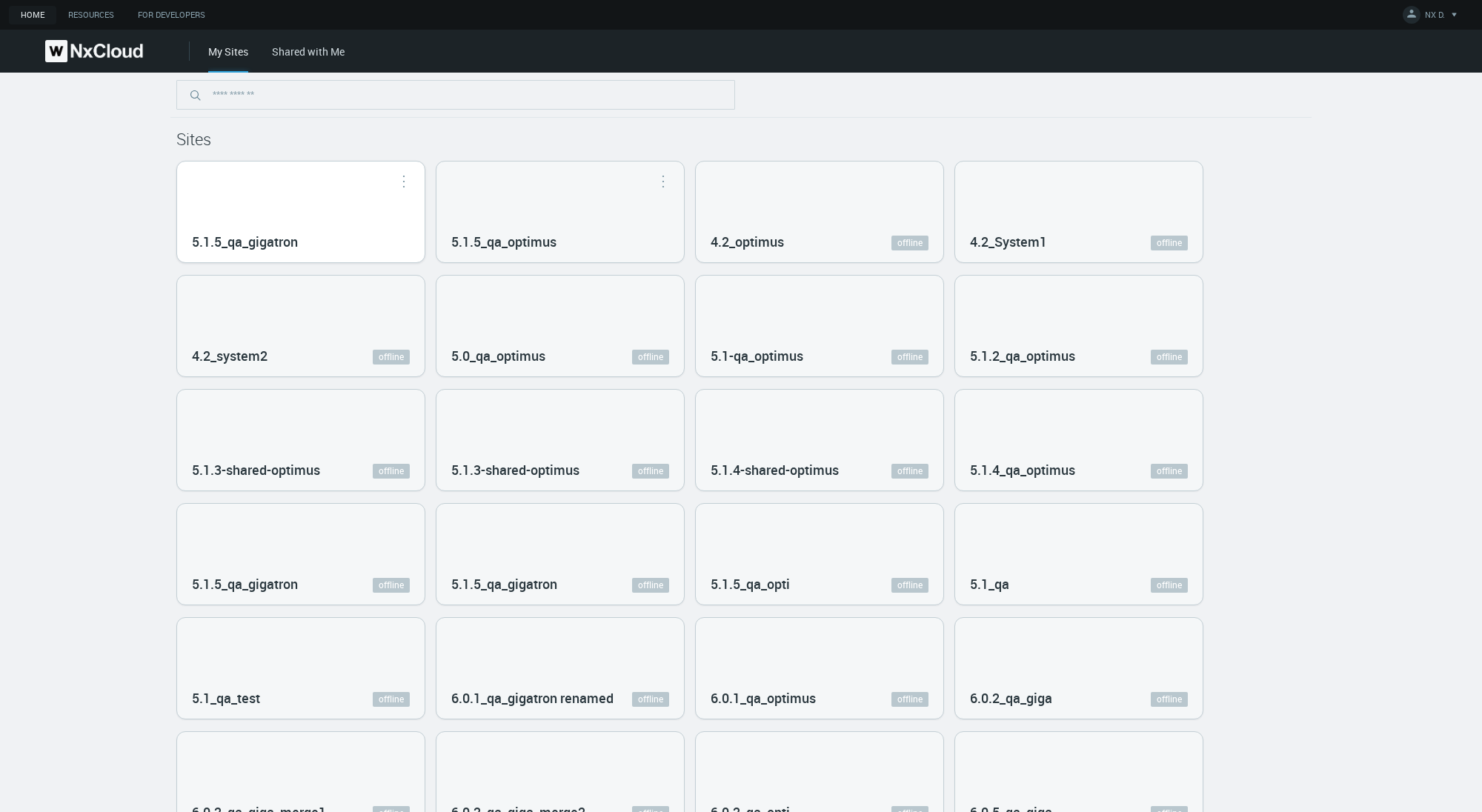
click at [347, 221] on div "5.1.5_qa_gigatron" at bounding box center [301, 212] width 247 height 101
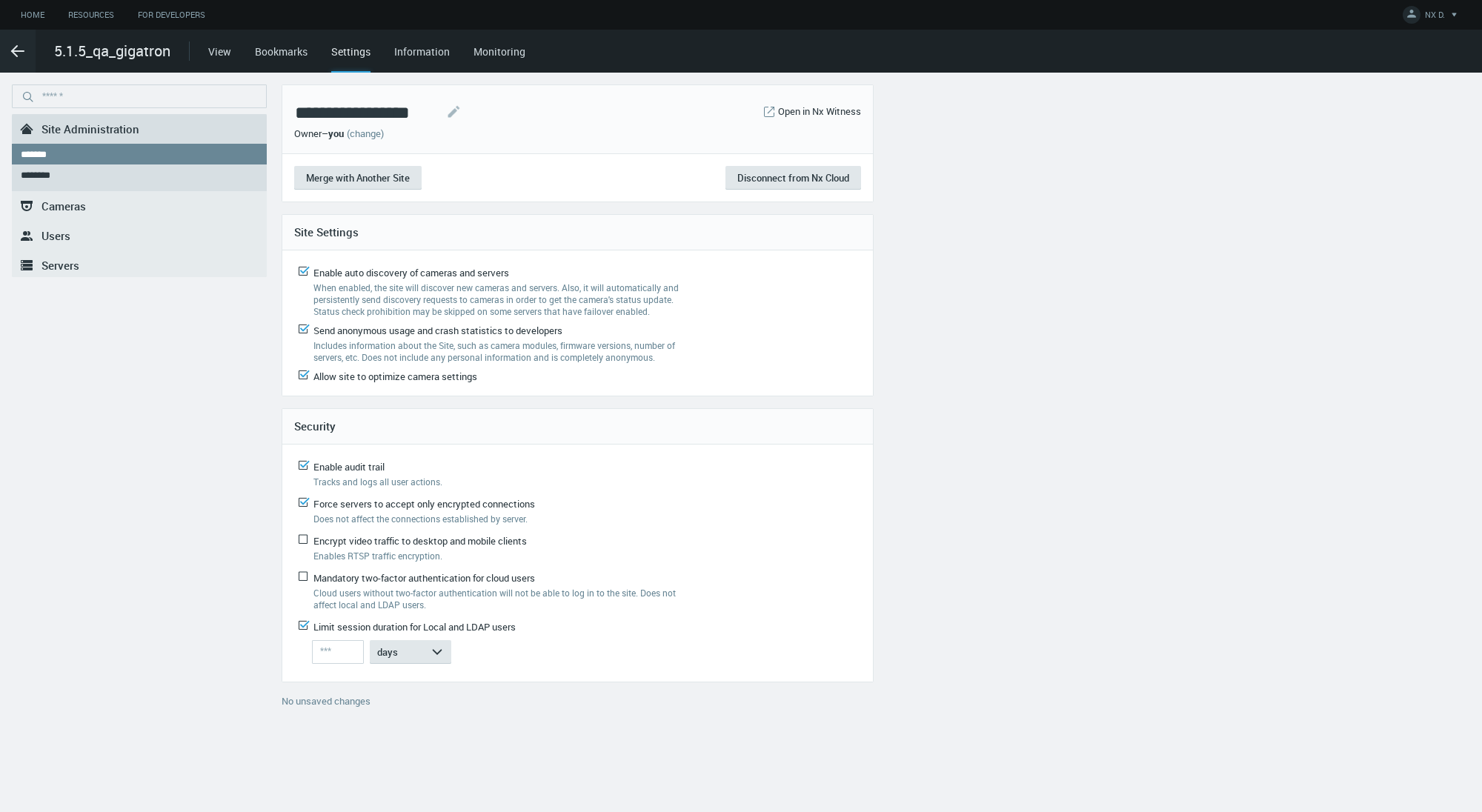
click at [87, 263] on link ".st0{fill-rule:evenodd;clip-rule:evenodd;fill:#2B383F;} Servers" at bounding box center [140, 265] width 255 height 30
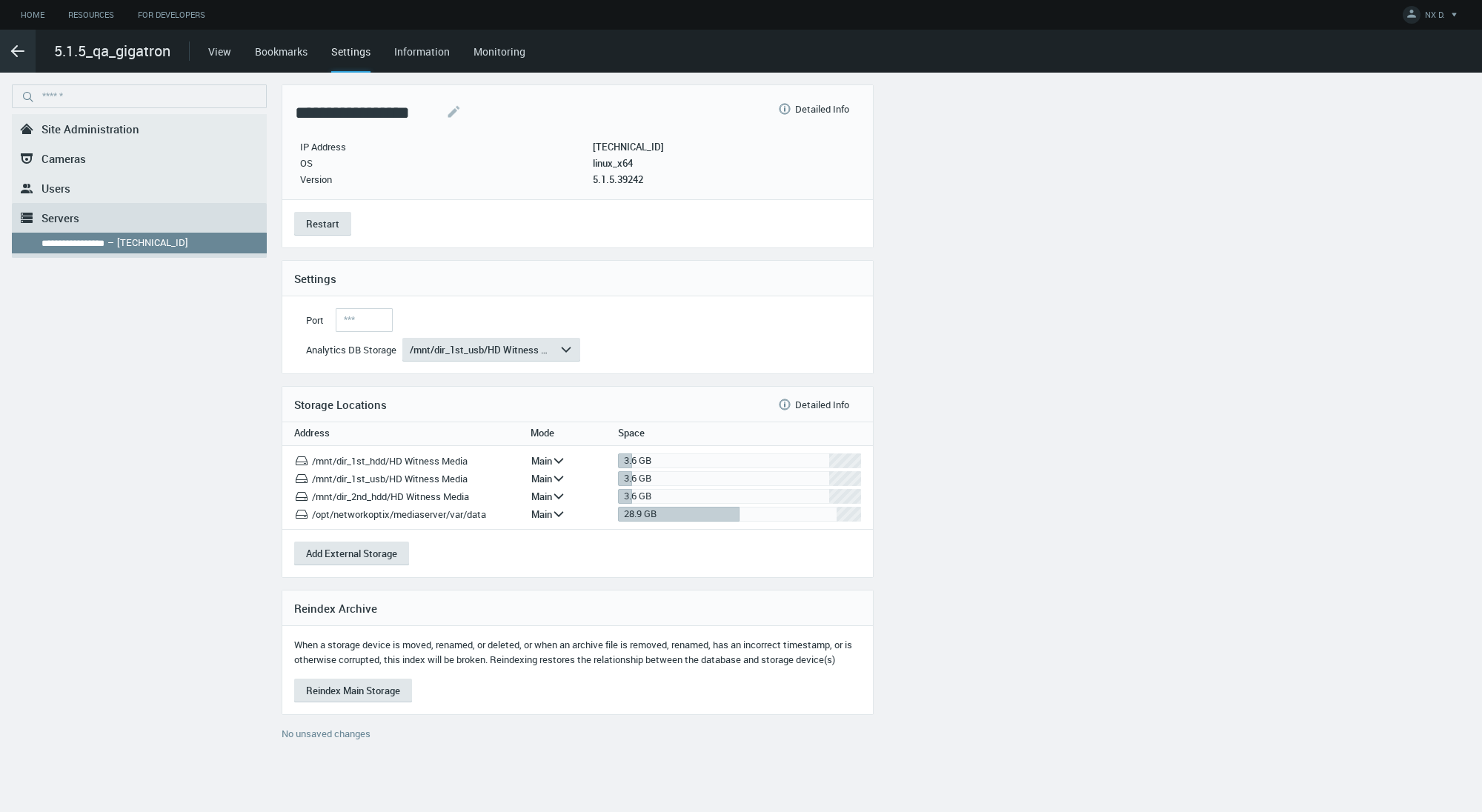
click at [22, 51] on line at bounding box center [18, 51] width 12 height 0
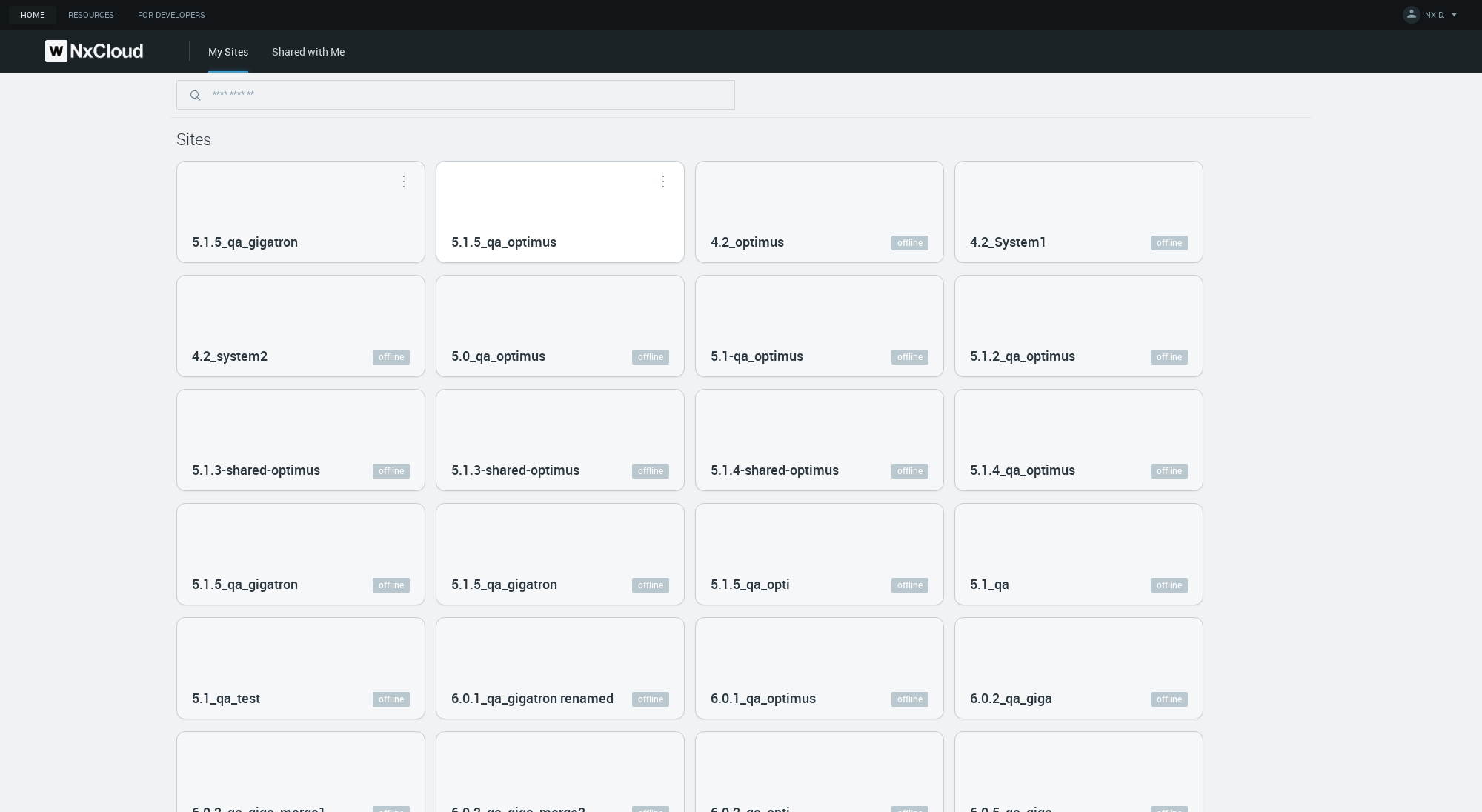
click at [477, 181] on div "5.1.5_qa_optimus" at bounding box center [560, 212] width 247 height 101
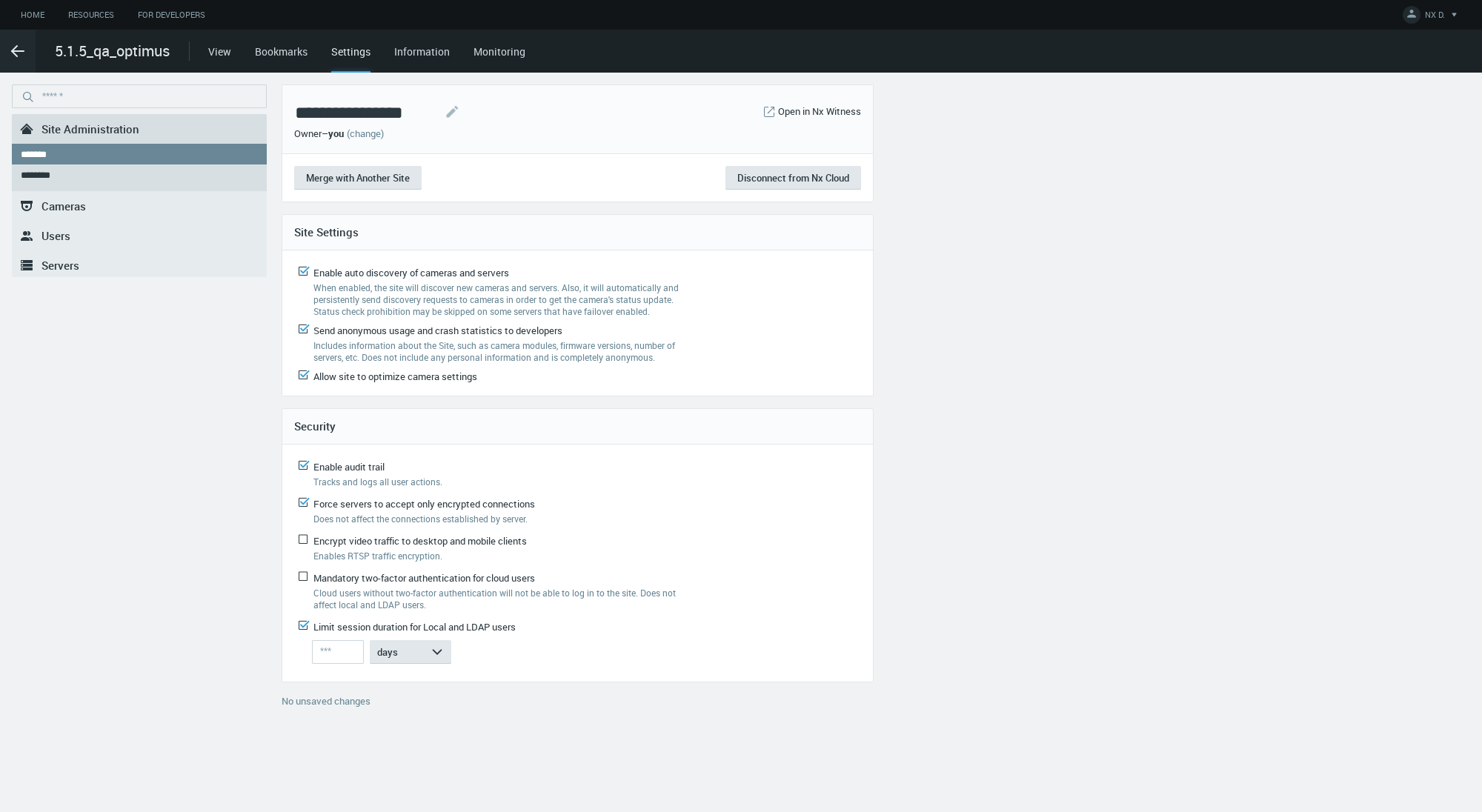
click at [78, 263] on span "Servers" at bounding box center [60, 265] width 37 height 14
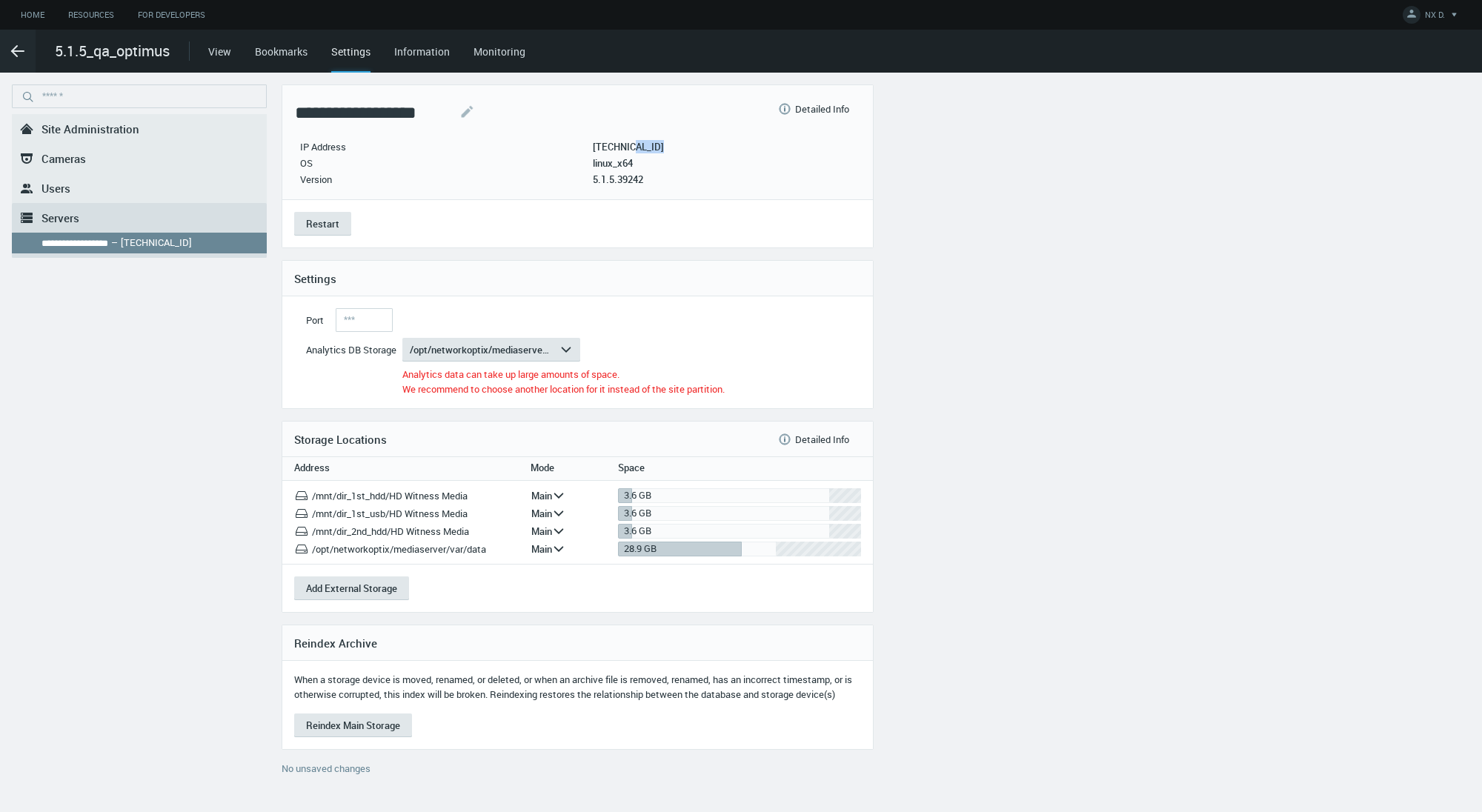
drag, startPoint x: 637, startPoint y: 145, endPoint x: 670, endPoint y: 143, distance: 33.1
click at [670, 143] on div "IP Address 172.20.20.138 OS linux_x64 Version 5.1.5.39242" at bounding box center [483, 157] width 378 height 61
copy p "20.138"
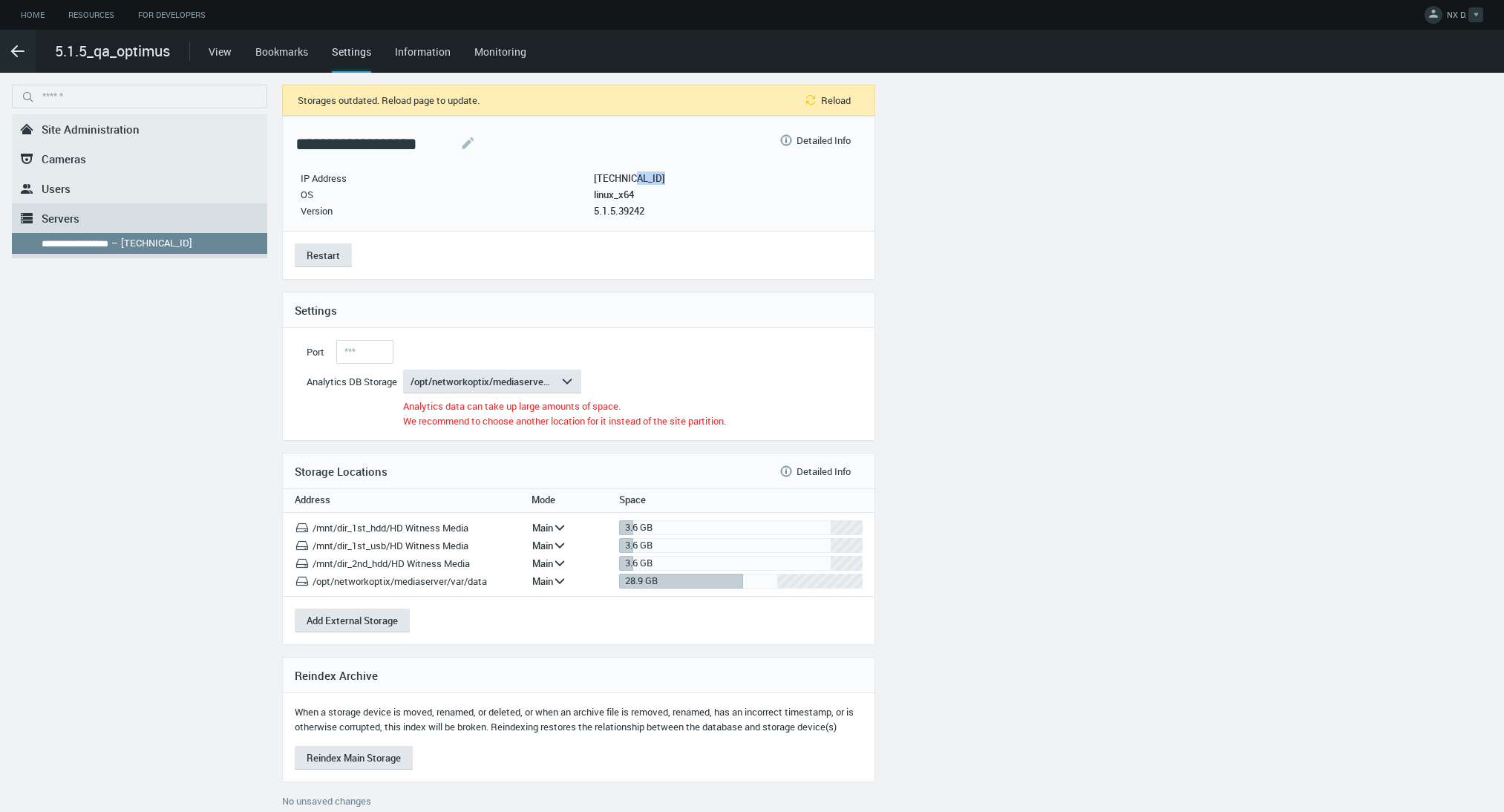
click at [1431, 18] on icon at bounding box center [1433, 13] width 15 height 15
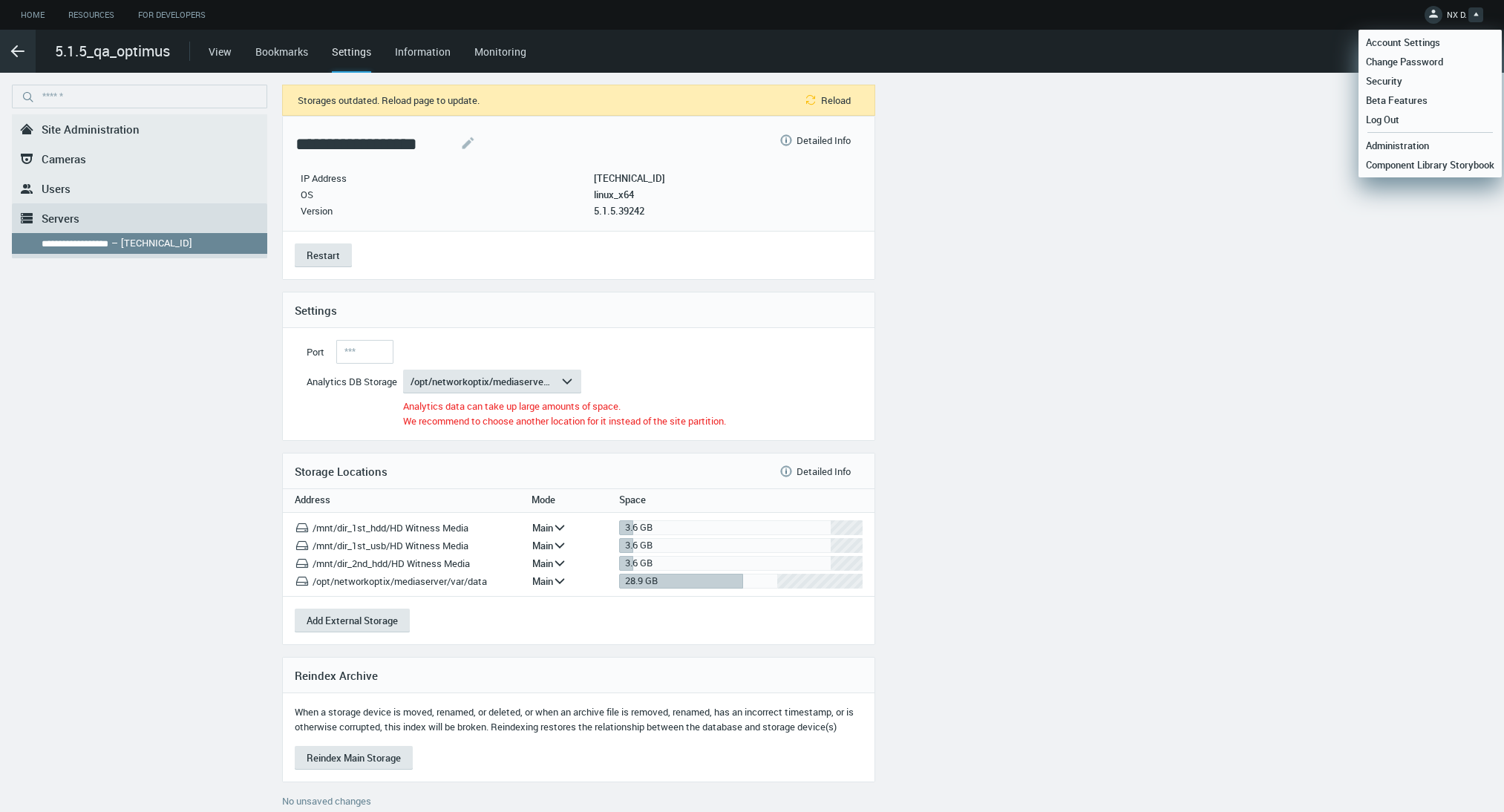
click at [18, 50] on icon ".arrow {fill-rule:evenodd;clip-rule:evenodd;fill:none;stroke:var(--btn-arrow-co…" at bounding box center [18, 50] width 18 height 18
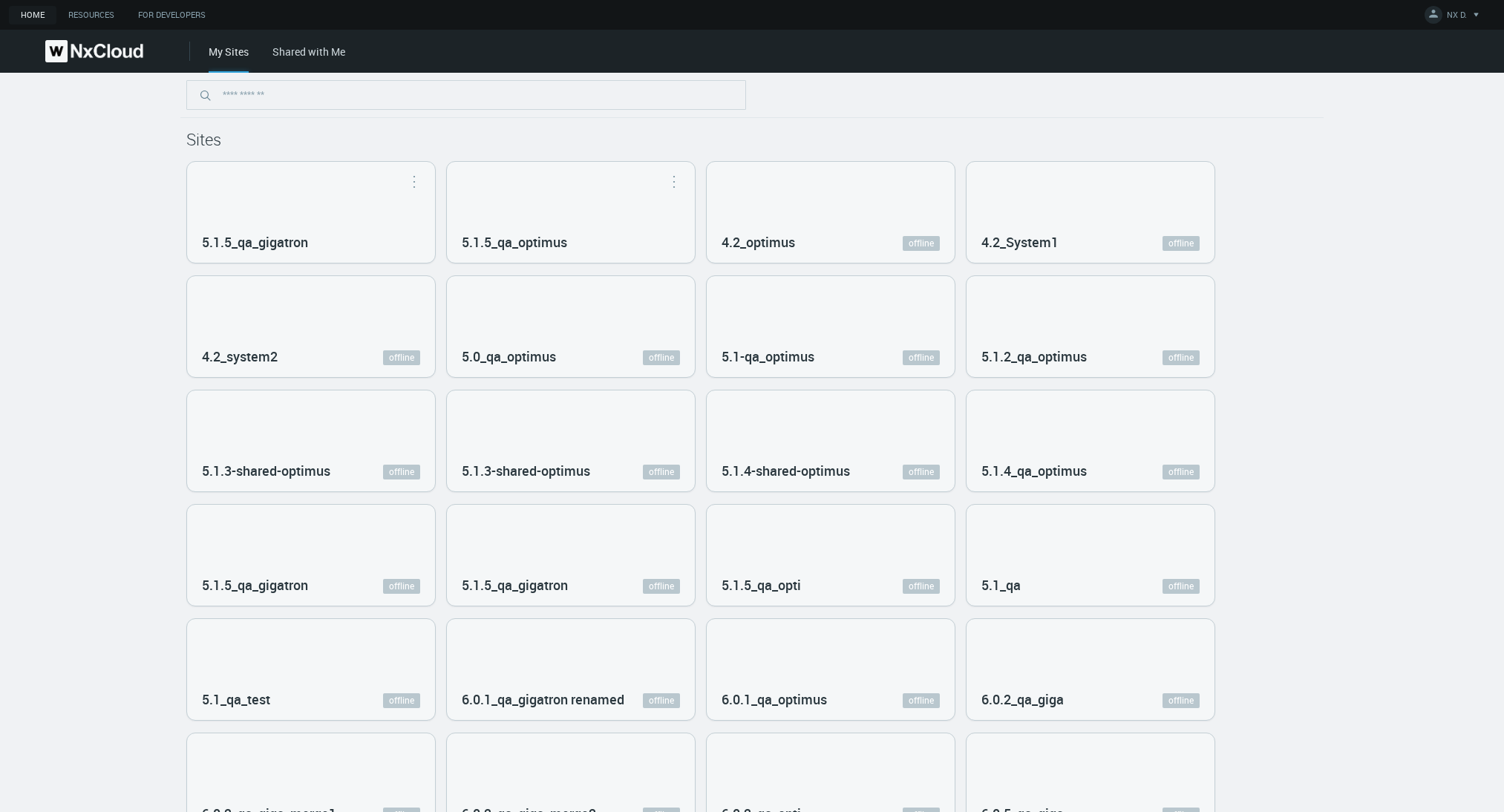
click at [32, 11] on link "Home" at bounding box center [33, 15] width 47 height 18
click at [32, 12] on link "Home" at bounding box center [33, 15] width 47 height 18
click at [971, 102] on div at bounding box center [752, 95] width 1144 height 45
click at [337, 218] on div "5.1.5_qa_gigatron" at bounding box center [311, 213] width 248 height 101
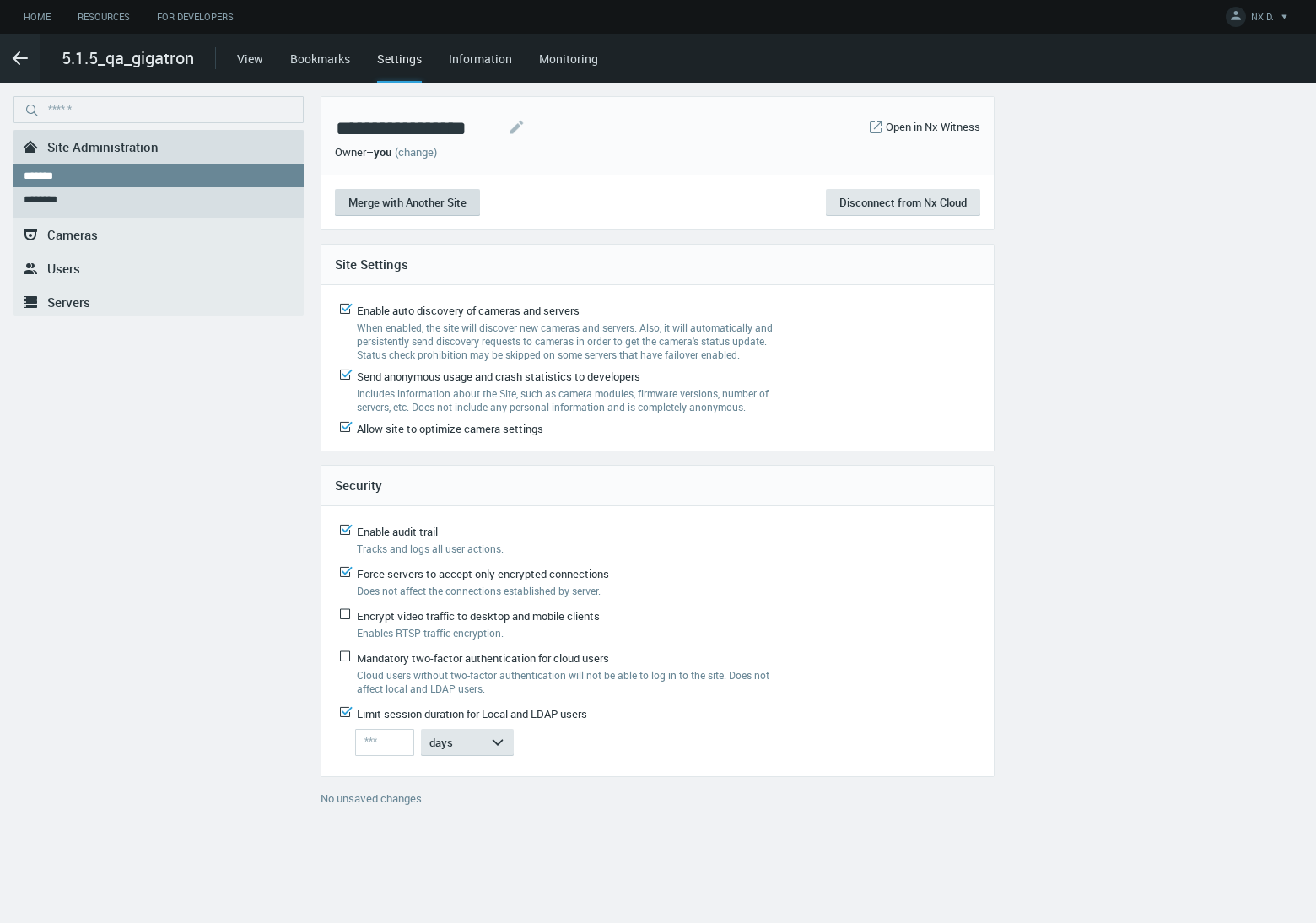
click at [428, 198] on span "Merge with Another Site" at bounding box center [408, 202] width 118 height 15
click at [428, 198] on body "**********" at bounding box center [658, 462] width 1316 height 923
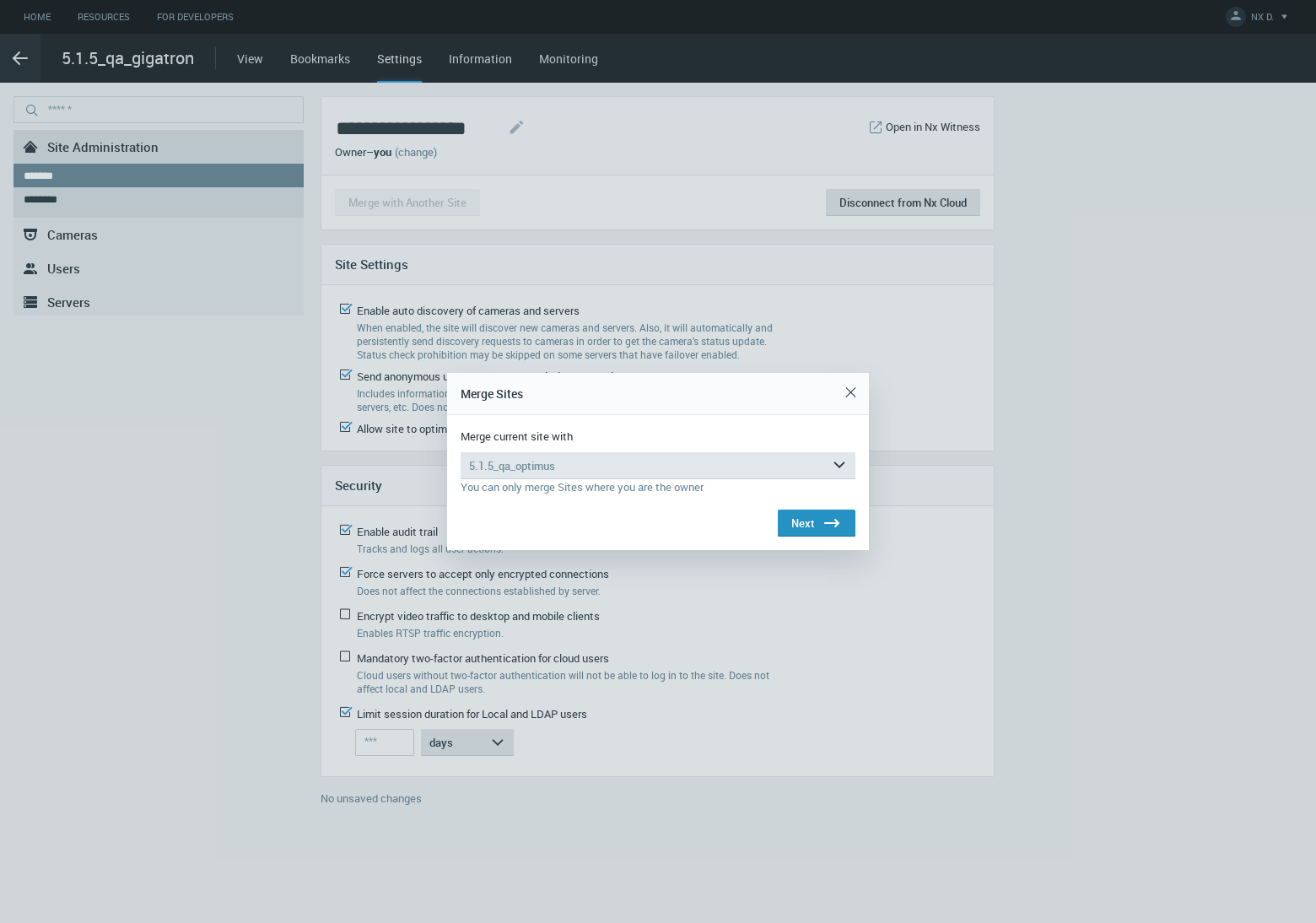
click at [815, 520] on button "Next .st0{fill:#2B383F;}" at bounding box center [816, 522] width 77 height 27
click at [815, 521] on span at bounding box center [817, 524] width 7 height 7
click at [810, 521] on button "Next .st0{fill:#2B383F;}" at bounding box center [813, 521] width 84 height 27
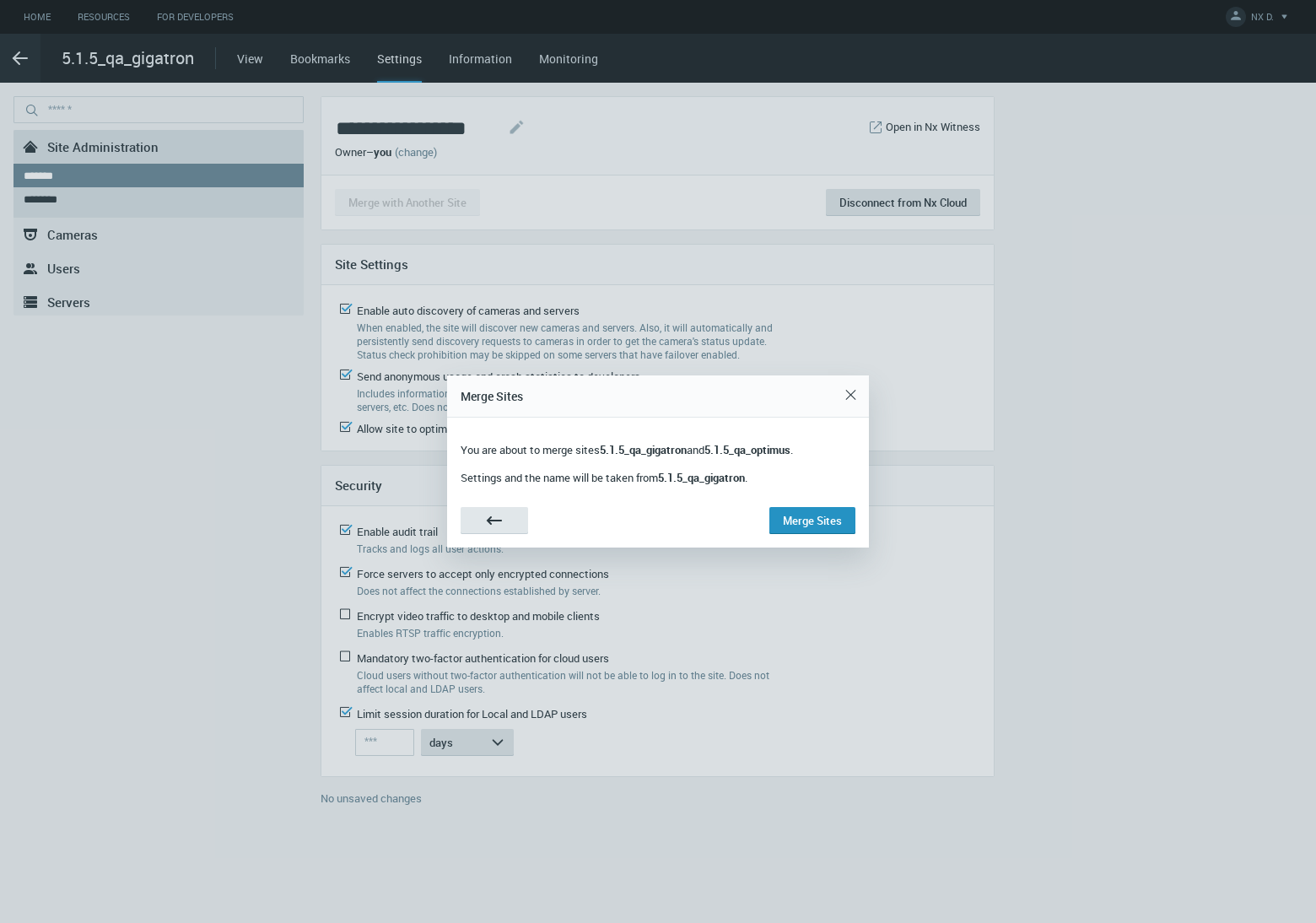
click at [808, 521] on button "Merge Sites" at bounding box center [812, 520] width 86 height 27
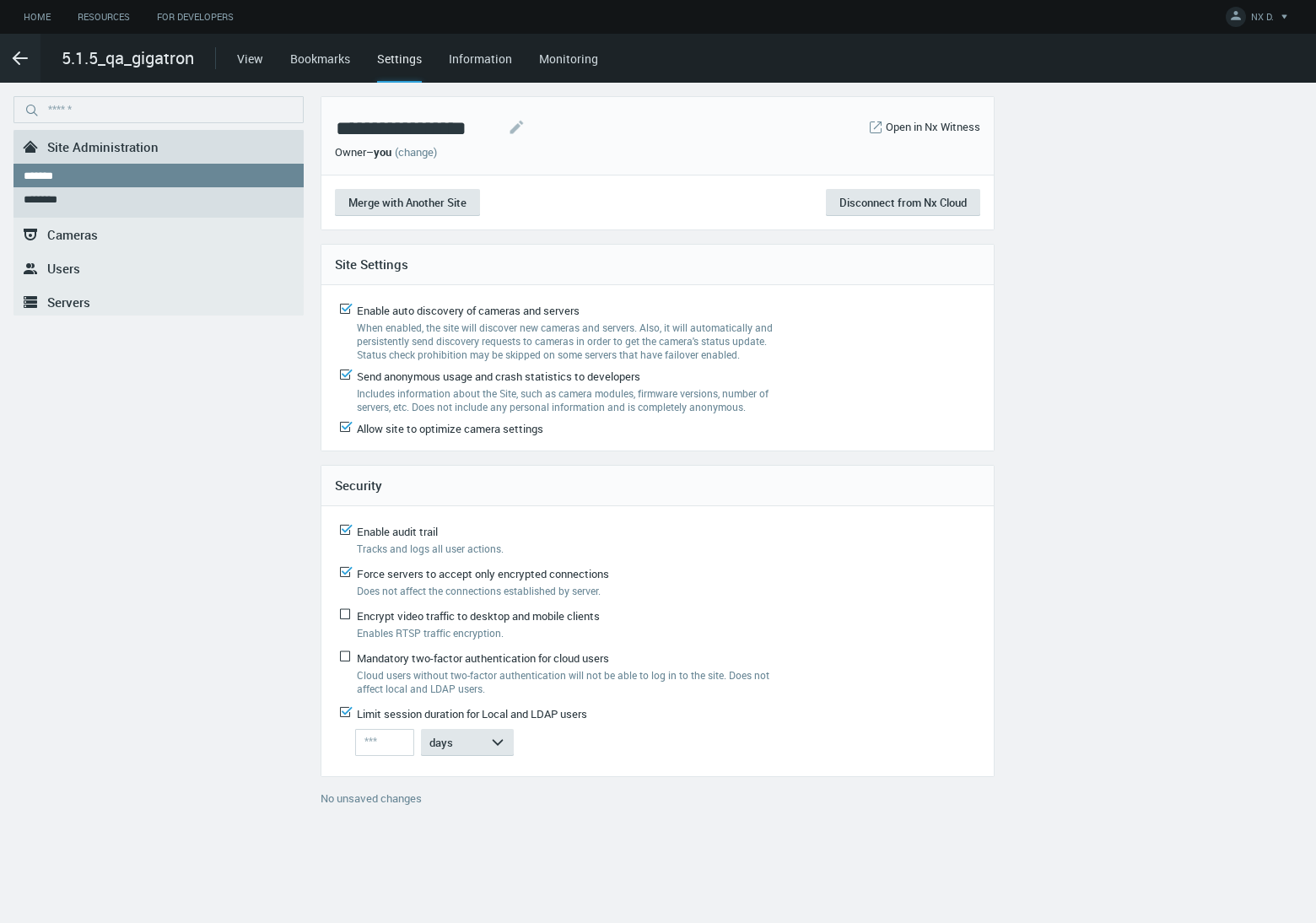
click at [71, 294] on span "Servers" at bounding box center [68, 302] width 43 height 17
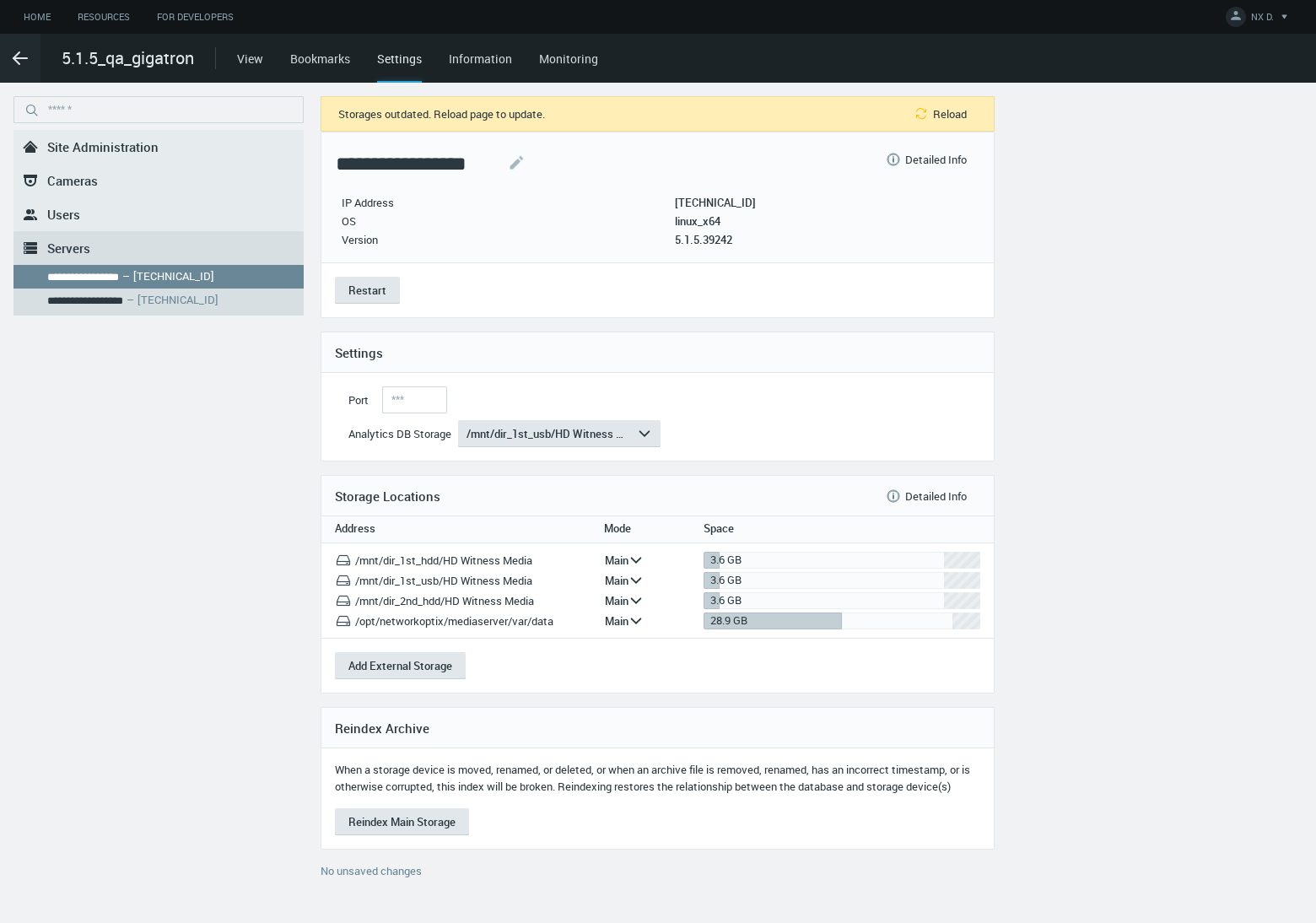
click at [1214, 128] on div "**********" at bounding box center [608, 500] width 1215 height 807
click at [14, 51] on icon ".arrow {fill-rule:evenodd;clip-rule:evenodd;fill:none;stroke:var(--btn-arrow-co…" at bounding box center [20, 57] width 20 height 20
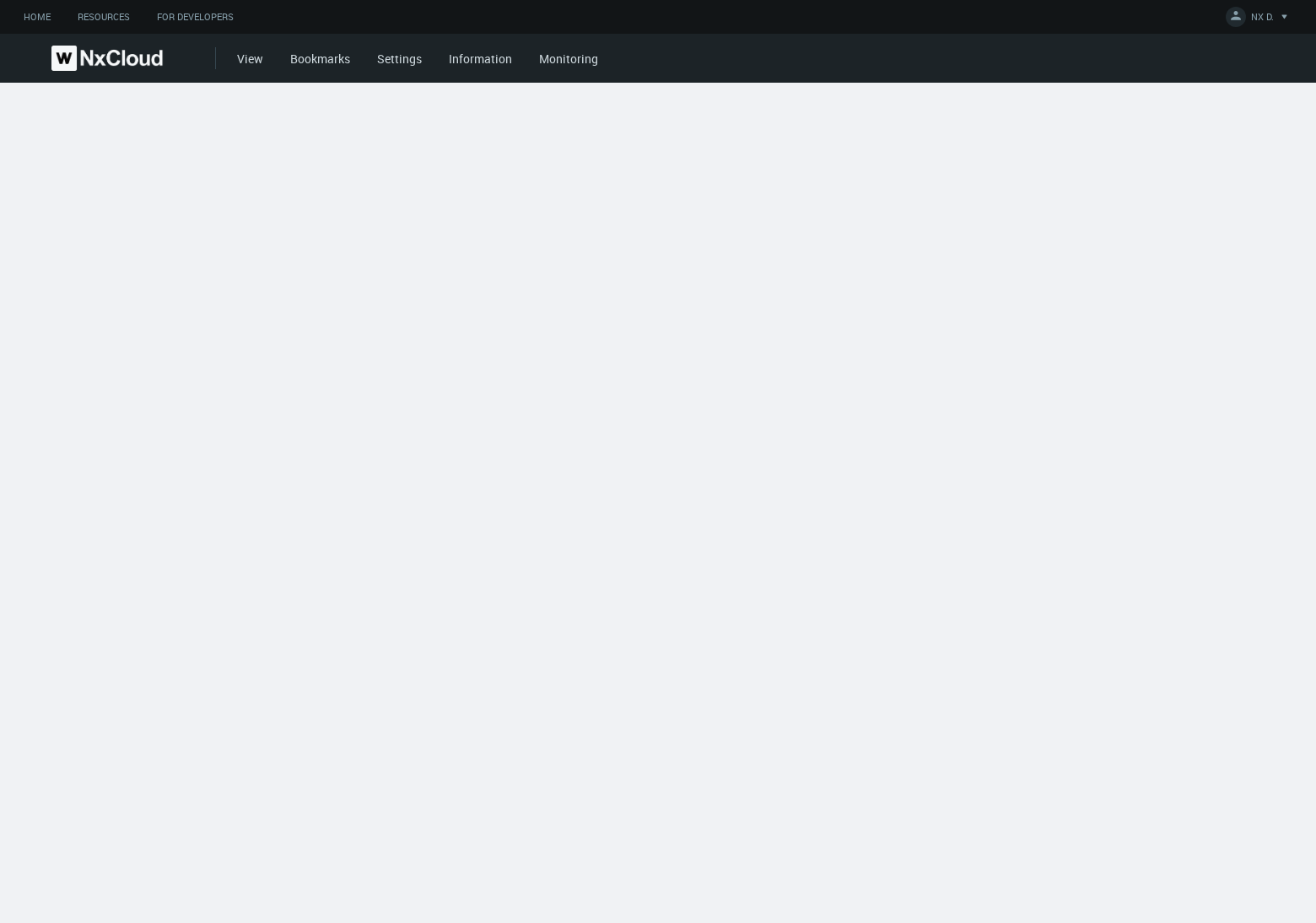
click at [16, 51] on link at bounding box center [107, 57] width 215 height 25
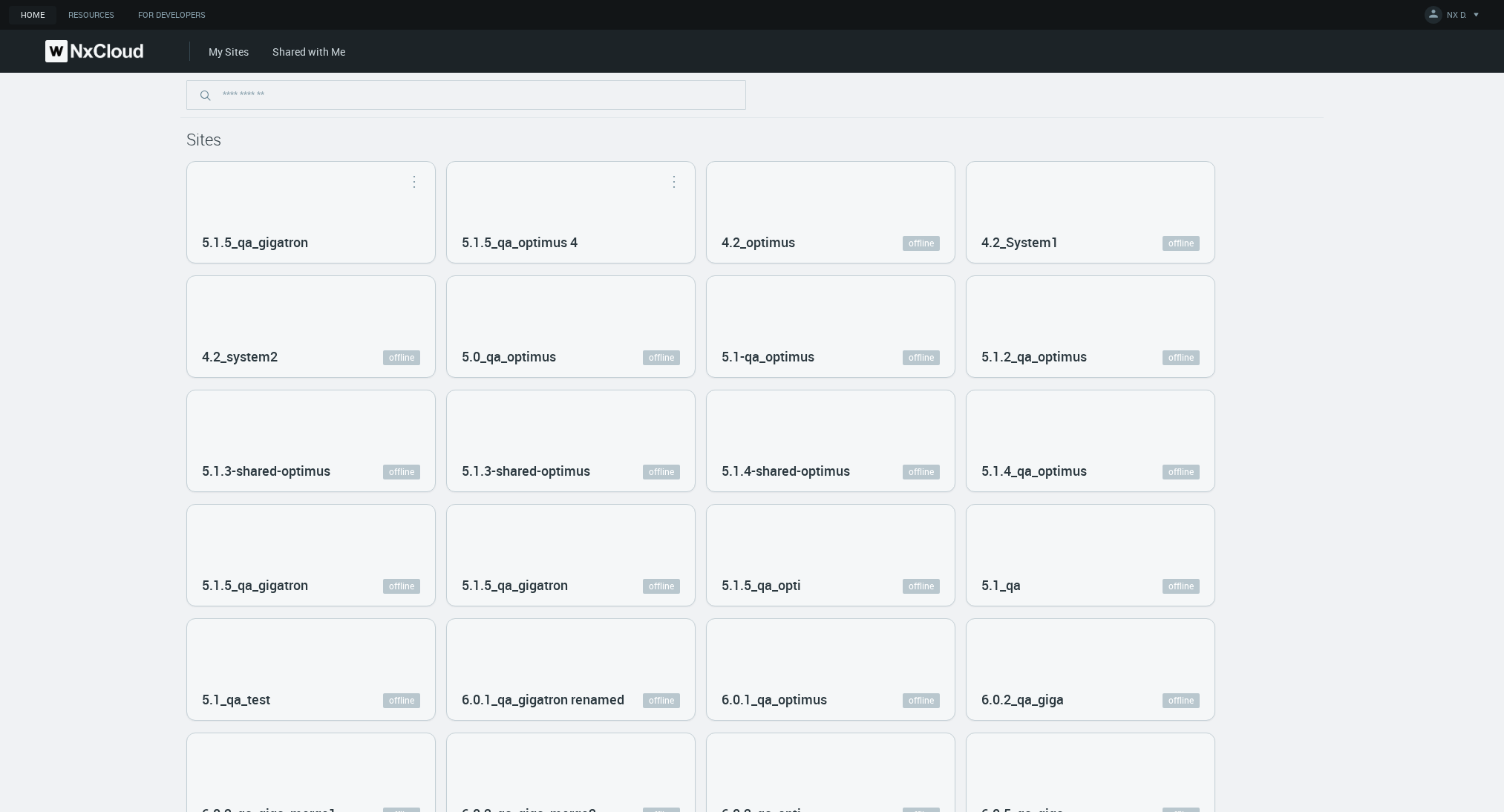
click at [228, 44] on link "My Sites" at bounding box center [229, 51] width 40 height 14
click at [229, 55] on div "My Sites" at bounding box center [229, 58] width 40 height 29
click at [228, 50] on div "My Sites" at bounding box center [229, 58] width 40 height 29
click at [296, 47] on link "Shared with Me" at bounding box center [308, 51] width 73 height 14
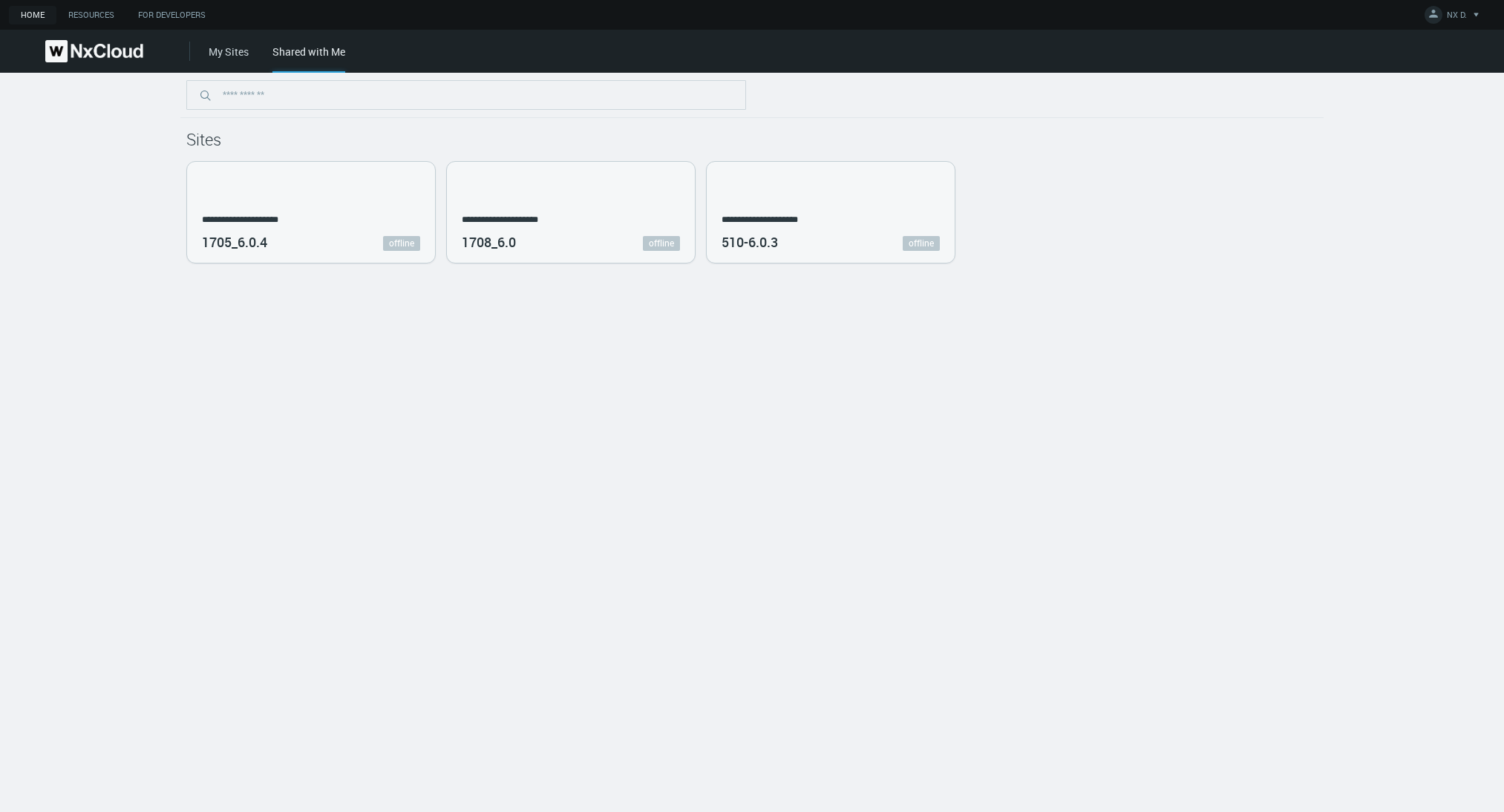
click at [204, 58] on div "My Sites Shared with Me" at bounding box center [752, 51] width 1504 height 43
click at [202, 47] on div "My Sites Shared with Me" at bounding box center [752, 51] width 1504 height 43
click at [223, 49] on link "My Sites" at bounding box center [229, 51] width 40 height 14
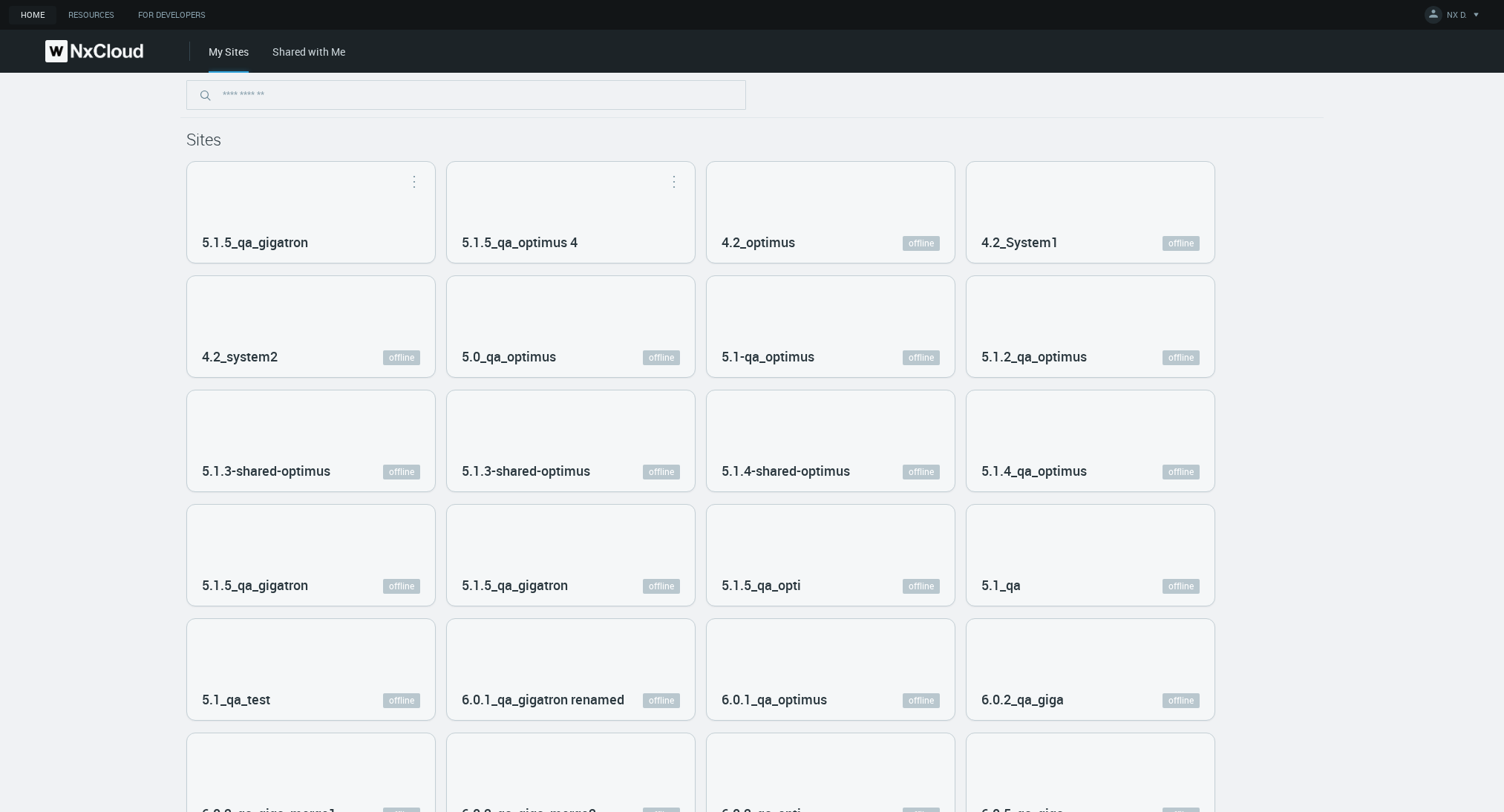
click at [424, 140] on h1 "Sites" at bounding box center [752, 139] width 1131 height 19
click at [524, 222] on div "5.1.5_qa_optimus 4" at bounding box center [571, 213] width 248 height 101
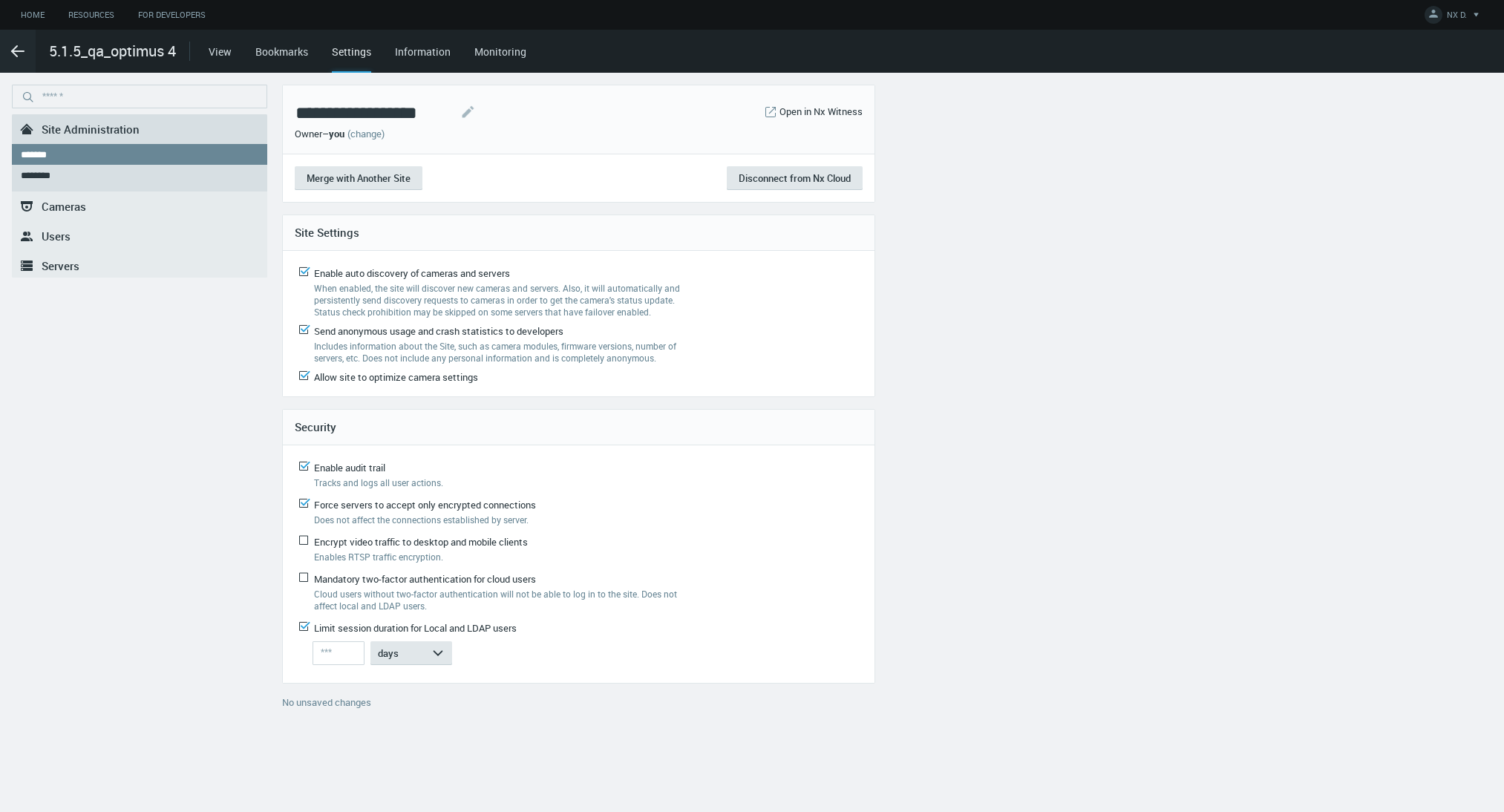
click at [50, 265] on span "Servers" at bounding box center [60, 265] width 37 height 15
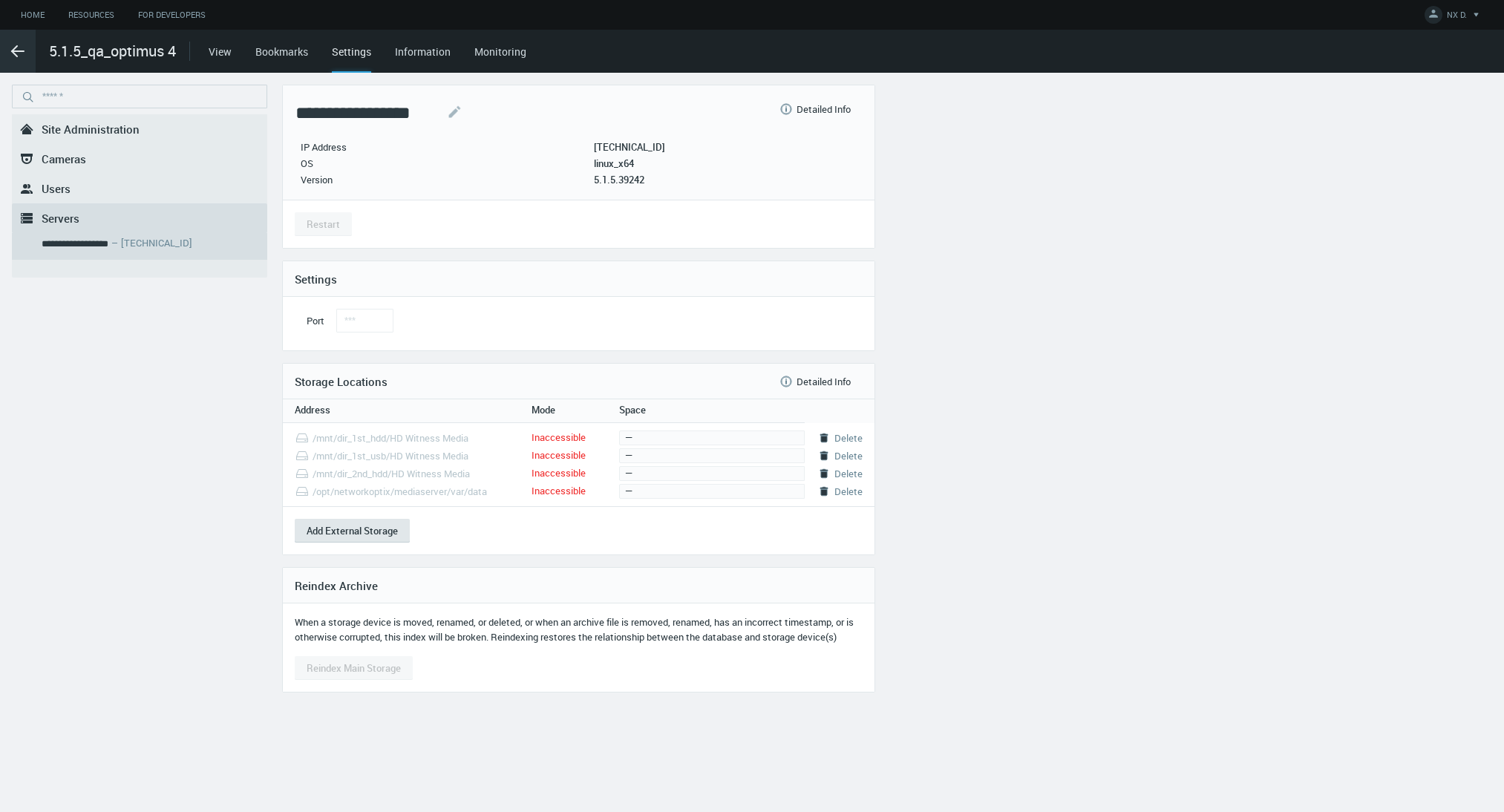
click at [28, 50] on svg-icon ".arrow {fill-rule:evenodd;clip-rule:evenodd;fill:none;stroke:var(--btn-arrow-co…" at bounding box center [18, 50] width 36 height 18
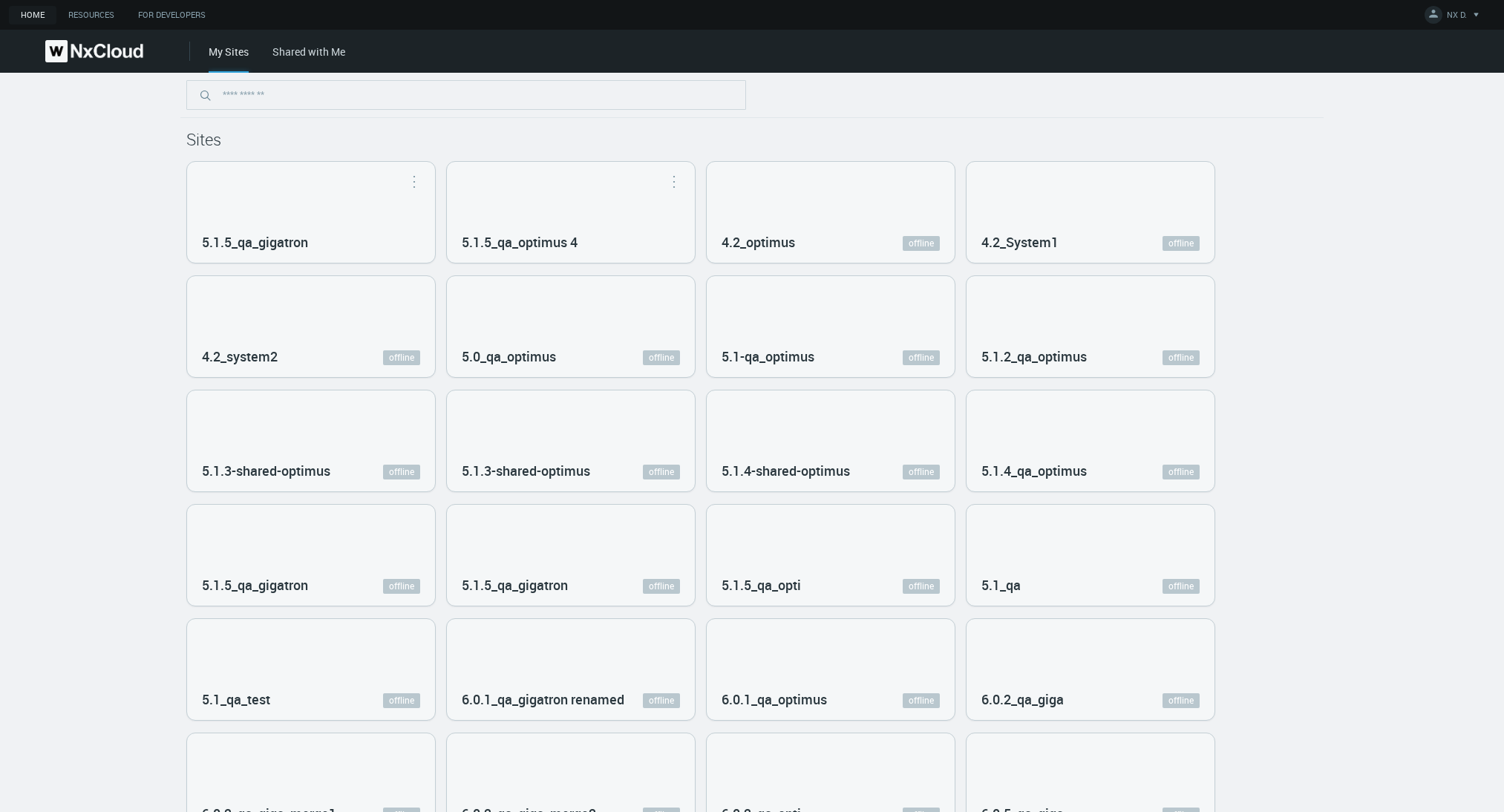
click at [827, 125] on div "Sites 5.1.5_qa_gigatron Open in Nx Witness 5.1.5_qa_optimus 4 Open in Nx Witnes…" at bounding box center [752, 797] width 1144 height 1448
click at [308, 53] on link "Shared with Me" at bounding box center [308, 51] width 73 height 14
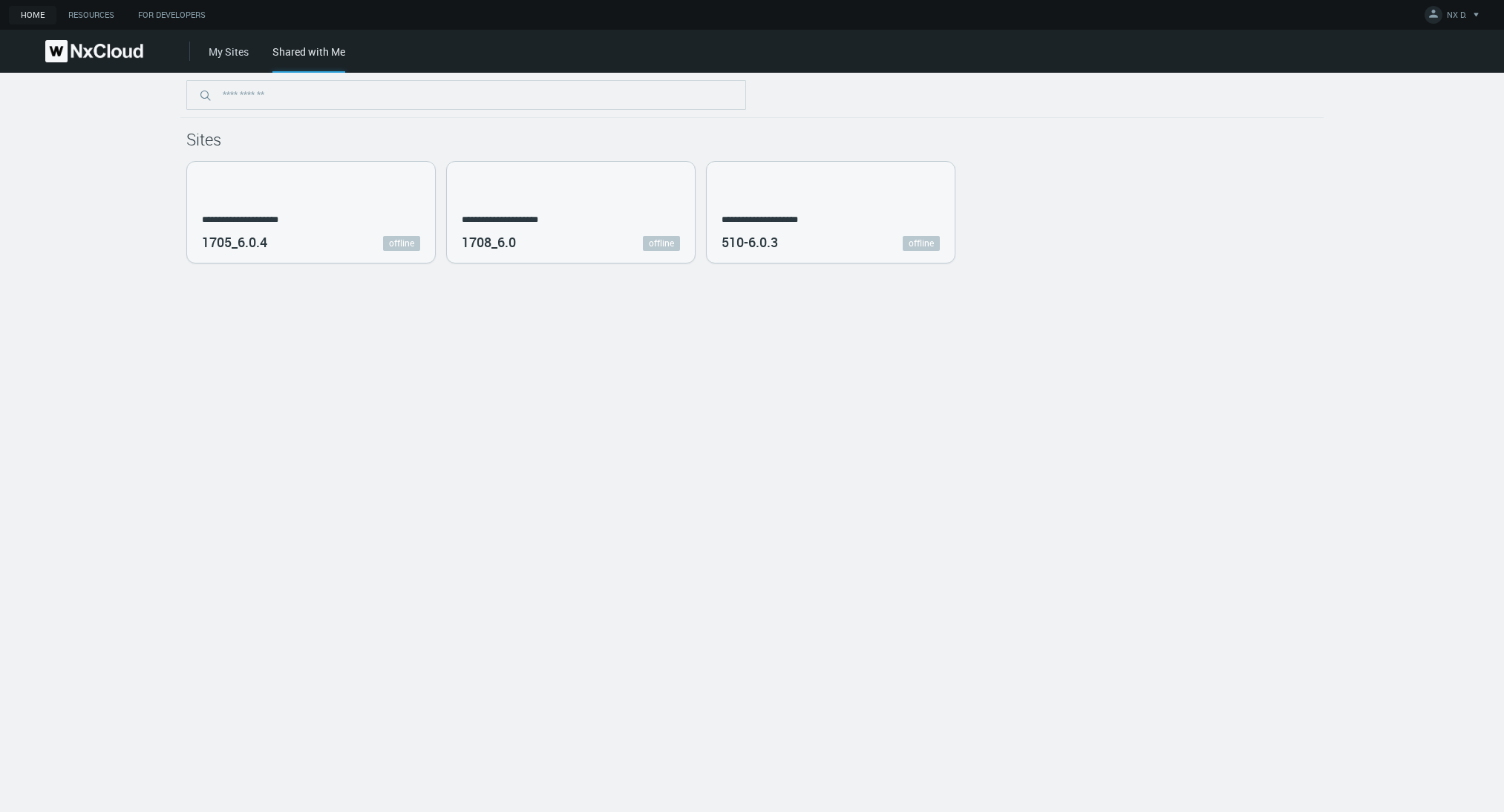
click at [63, 60] on img at bounding box center [94, 50] width 98 height 22
